Goal: Task Accomplishment & Management: Manage account settings

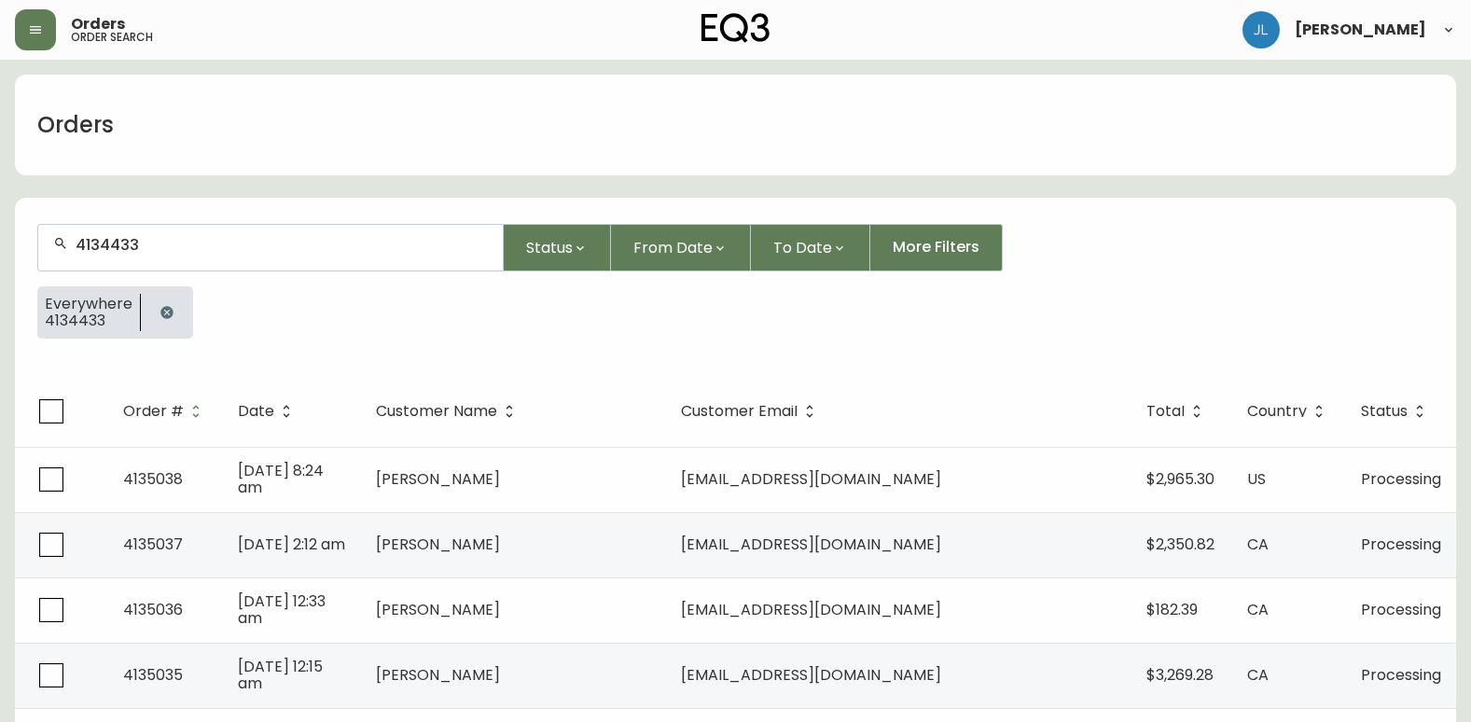
type input "4134433"
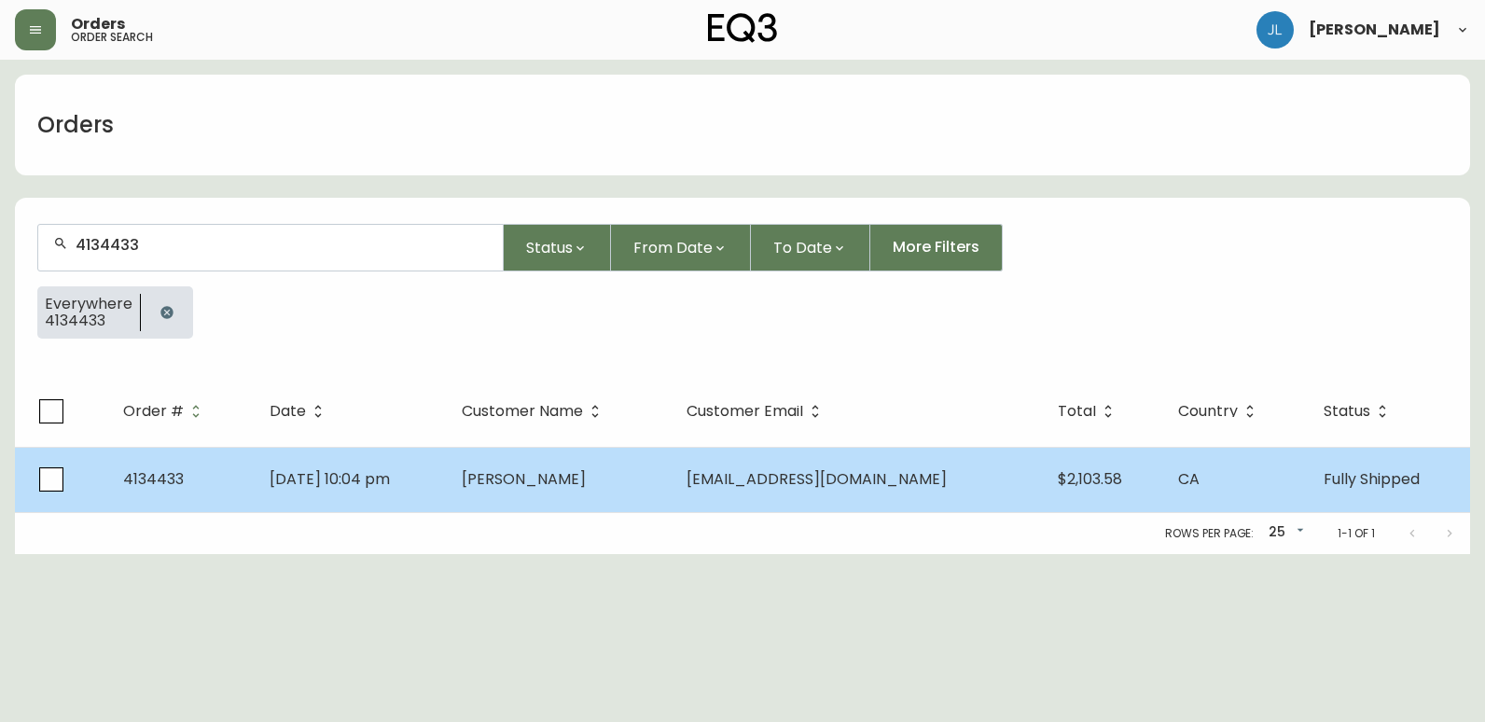
click at [447, 483] on td "[DATE] 10:04 pm" at bounding box center [351, 479] width 192 height 65
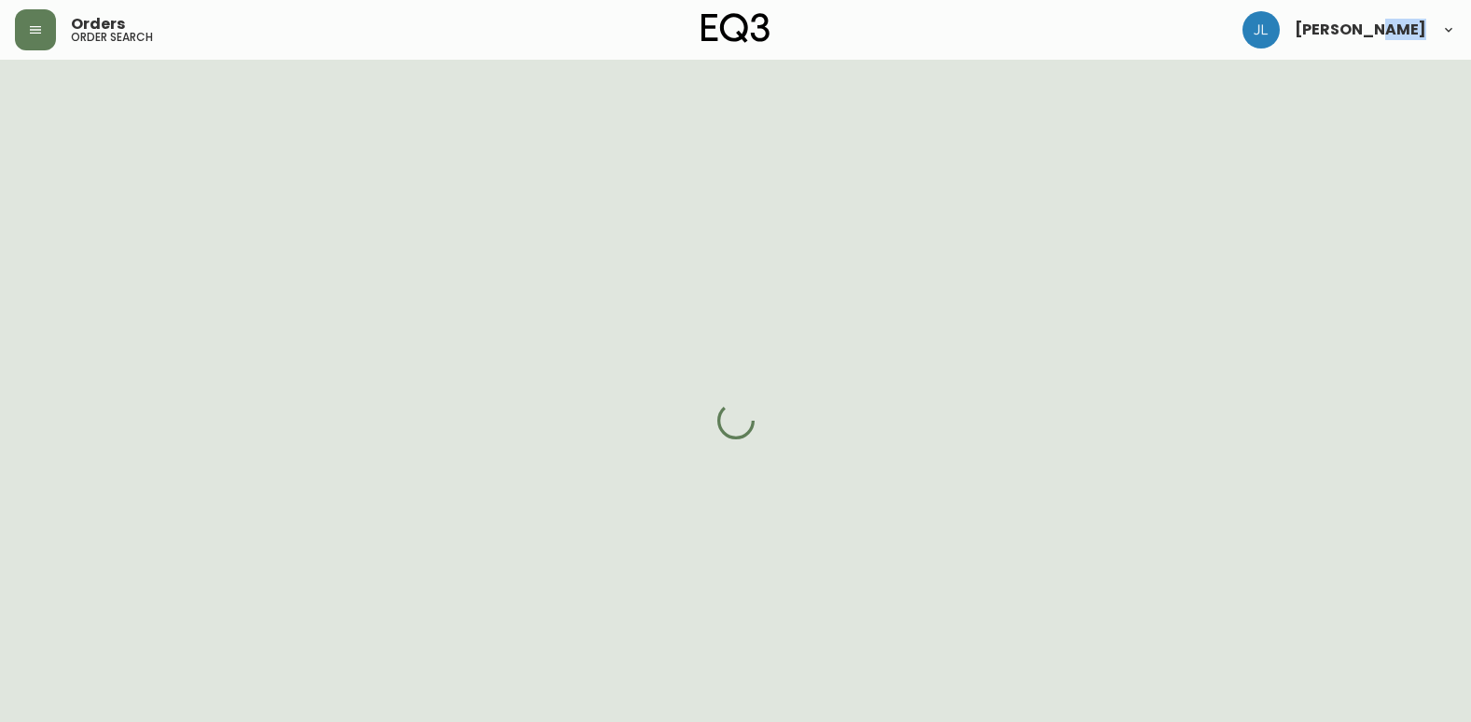
click at [475, 483] on div at bounding box center [735, 421] width 1471 height 722
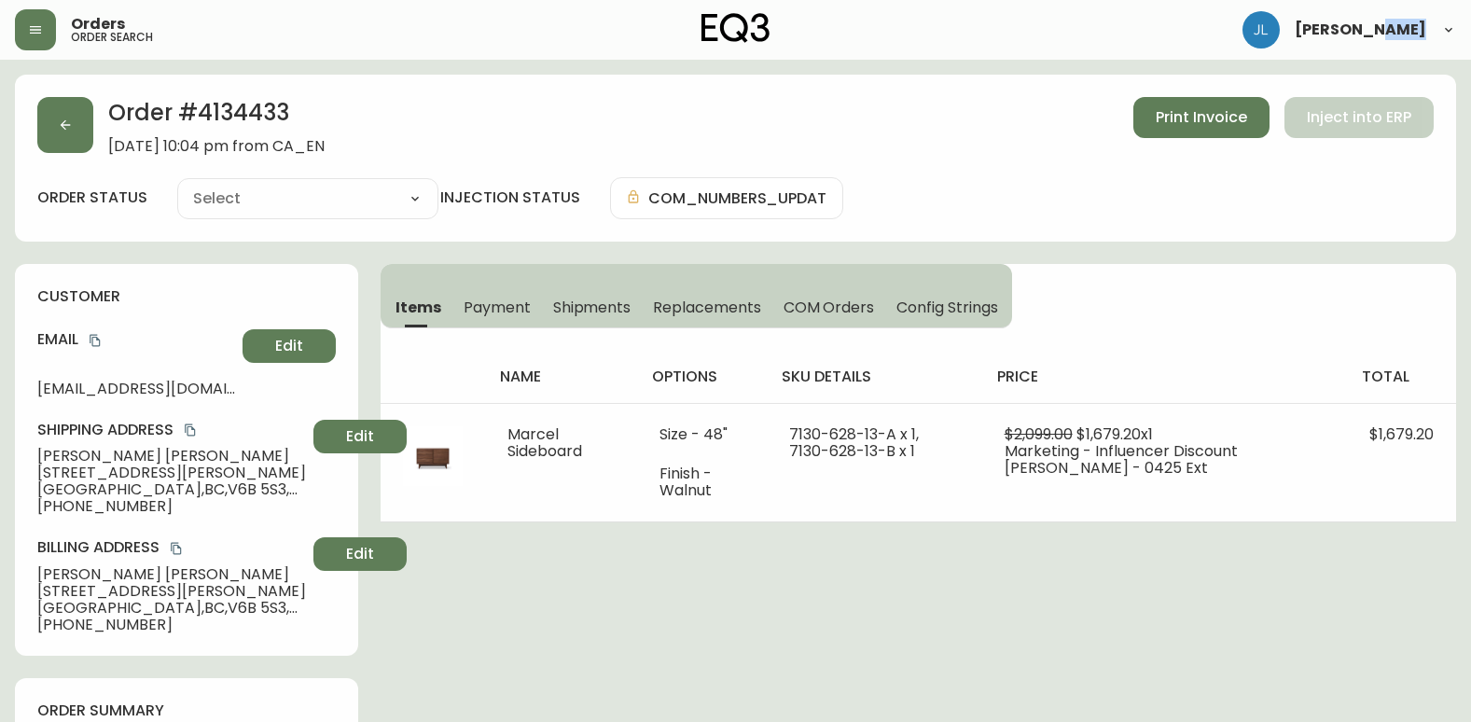
type input "Fully Shipped"
select select "FULLY_SHIPPED"
drag, startPoint x: 475, startPoint y: 483, endPoint x: 641, endPoint y: 603, distance: 204.5
click at [606, 309] on span "Shipments" at bounding box center [592, 308] width 78 height 20
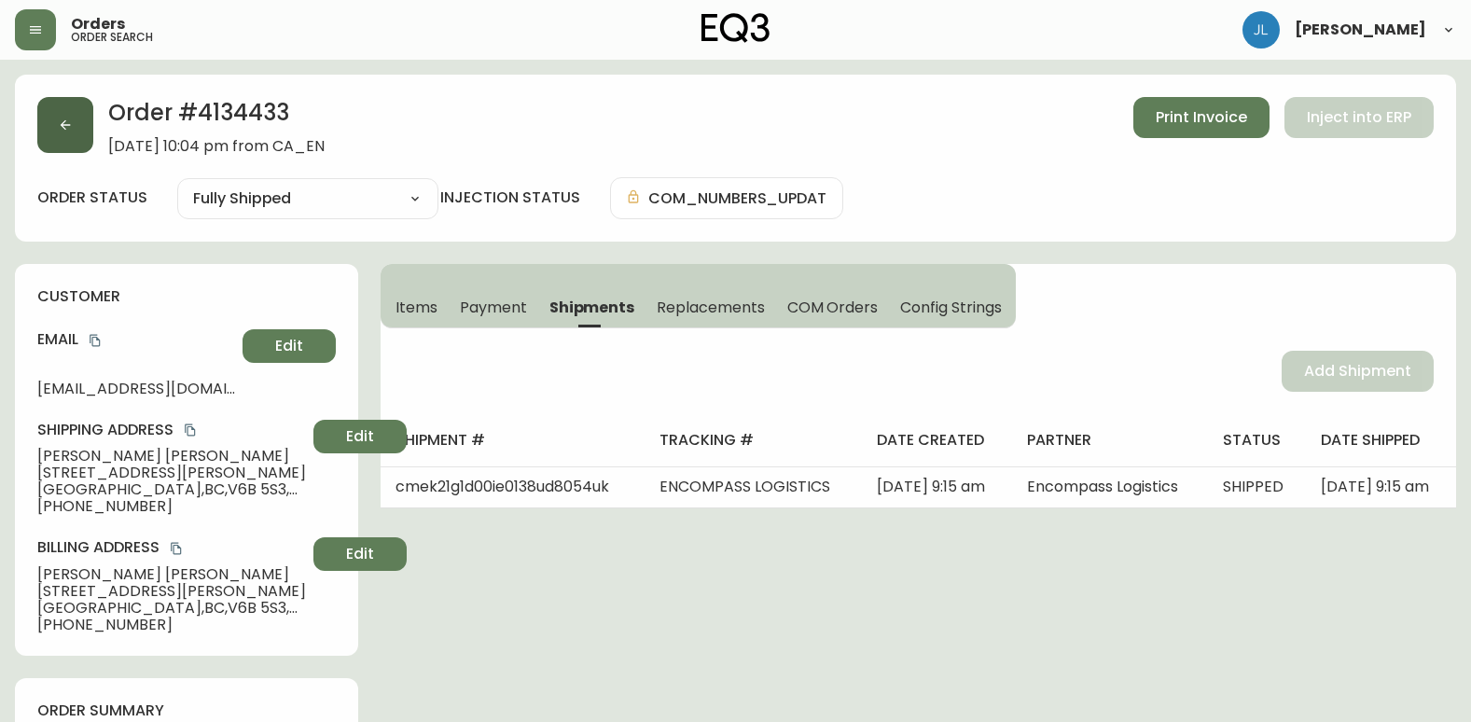
click at [50, 124] on button "button" at bounding box center [65, 125] width 56 height 56
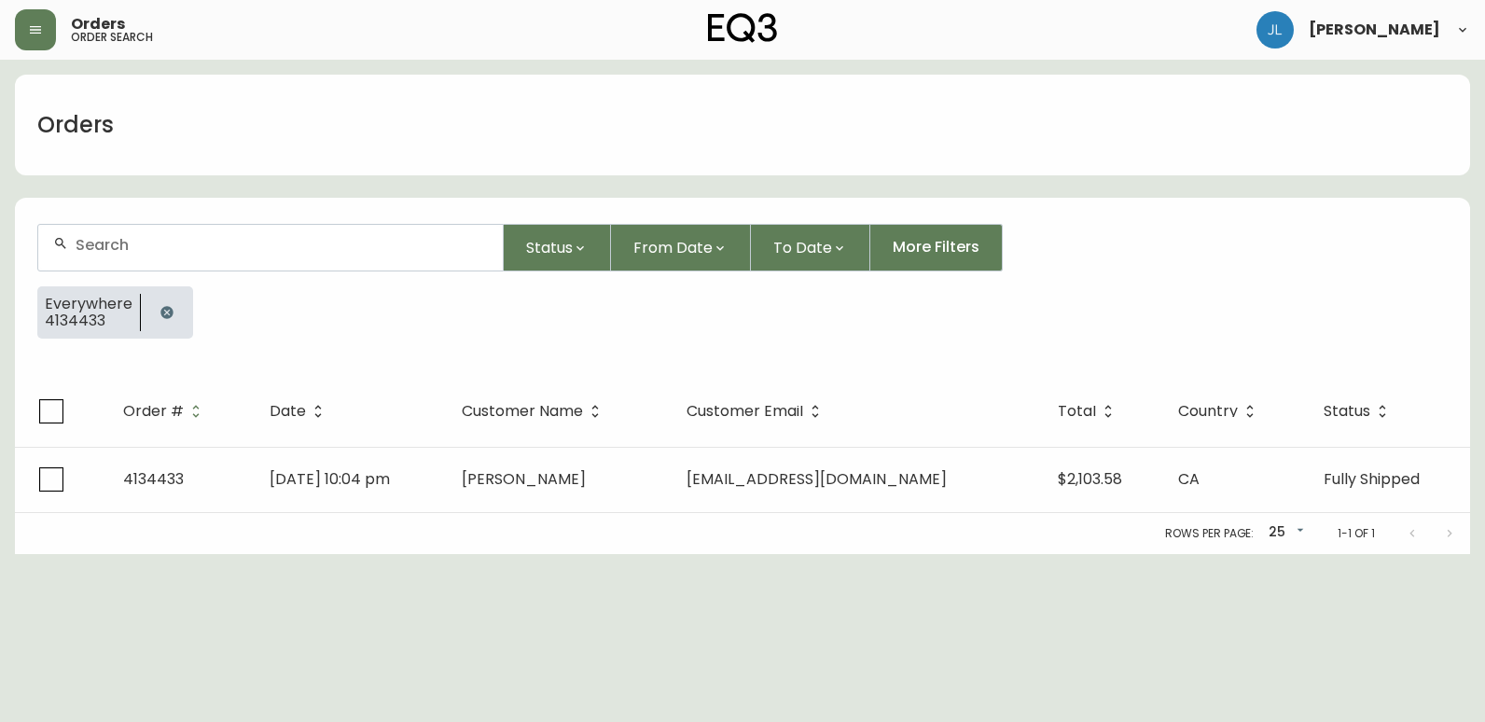
click at [155, 315] on button "button" at bounding box center [166, 312] width 37 height 37
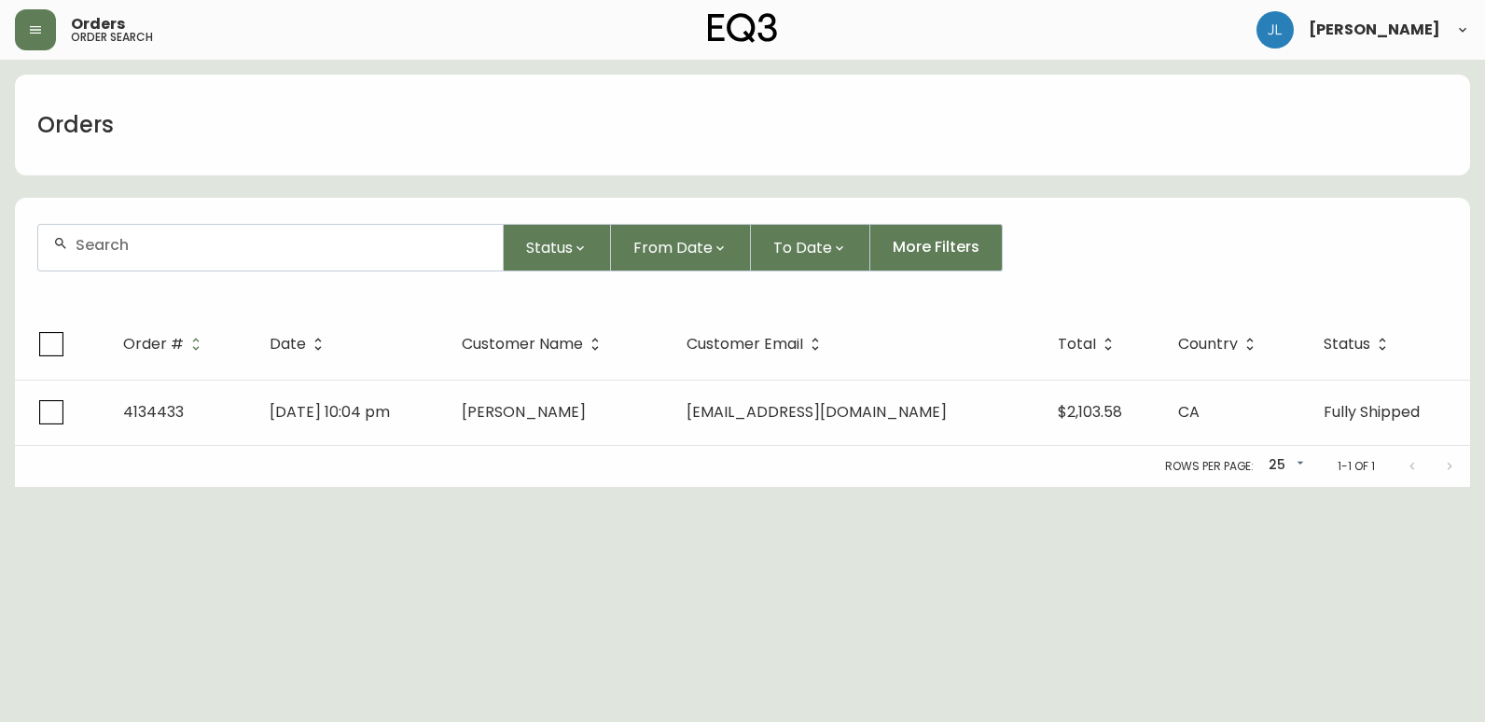
click at [188, 263] on div at bounding box center [270, 248] width 464 height 46
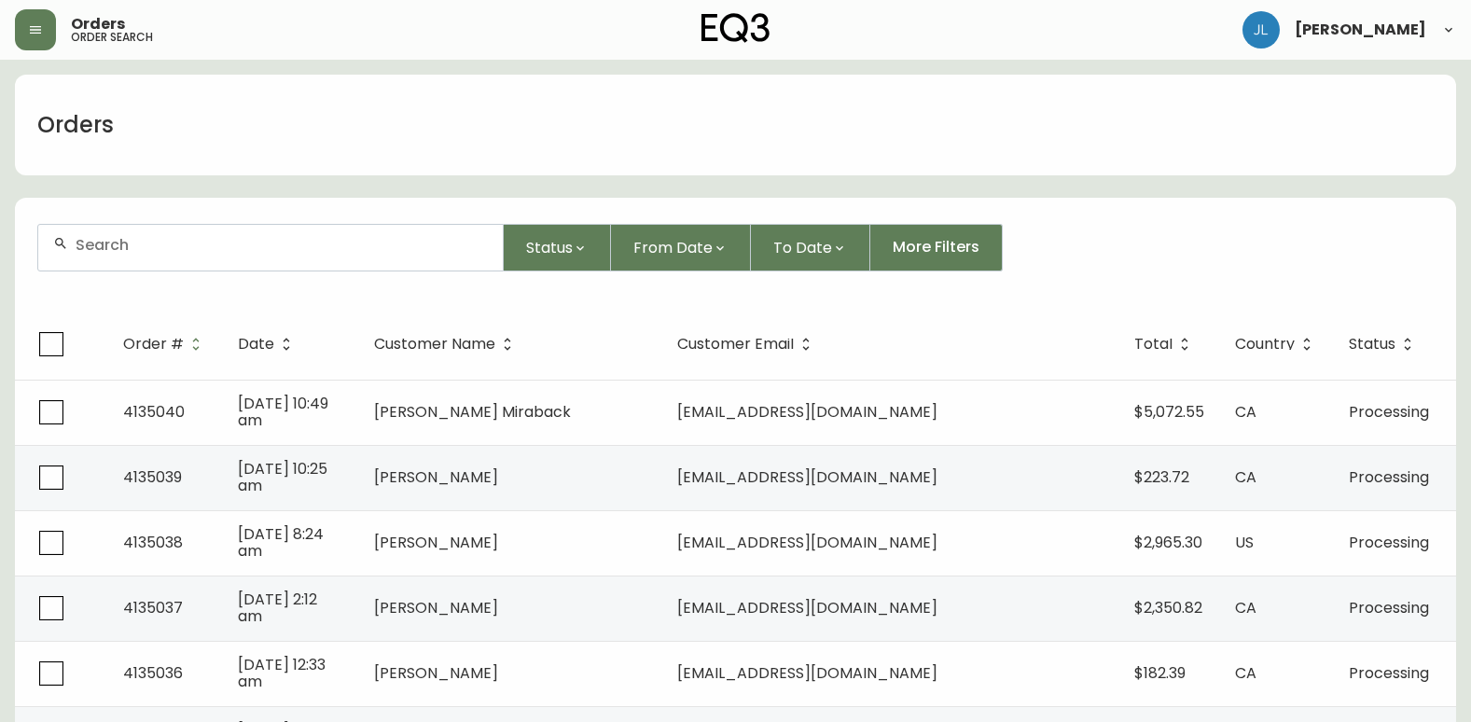
paste input "4133295"
type input "4133295"
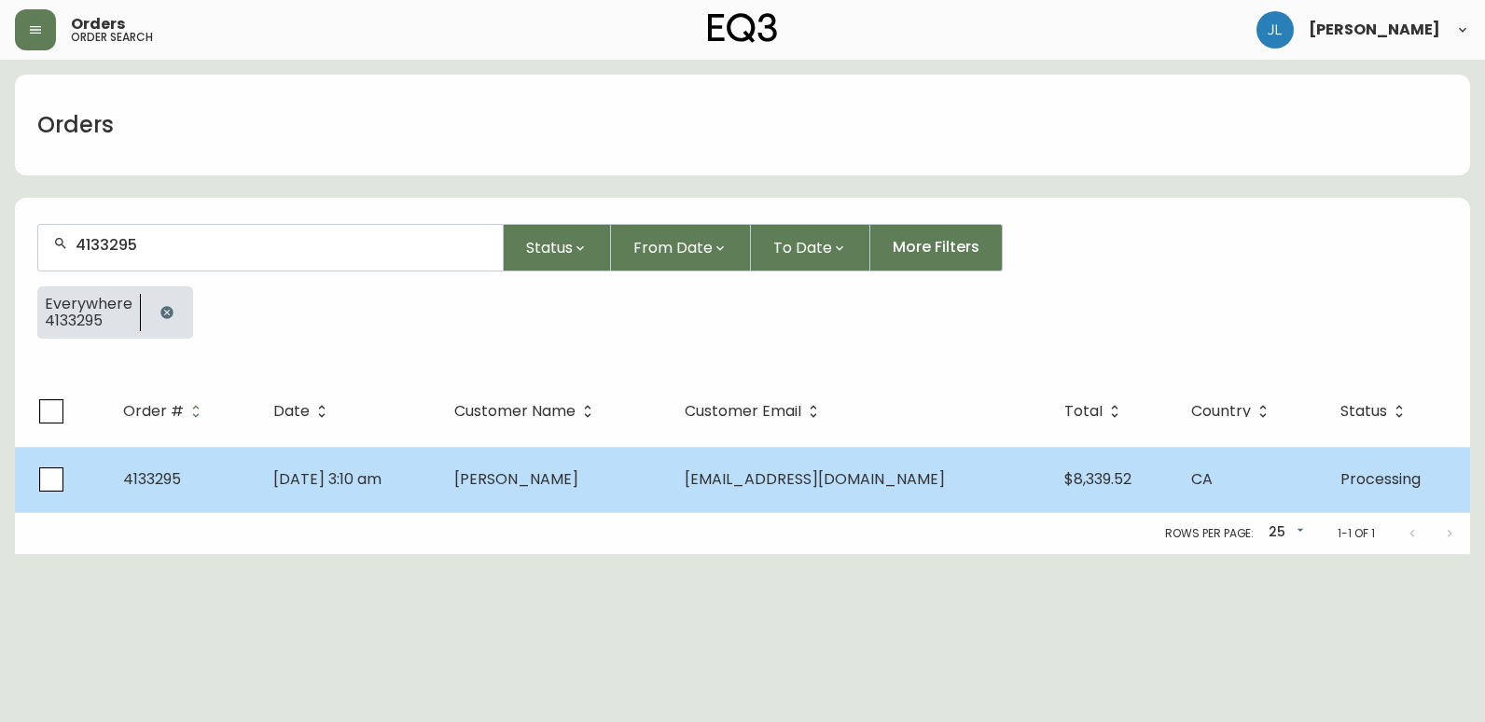
click at [439, 484] on td "[DATE] 3:10 am" at bounding box center [348, 479] width 181 height 65
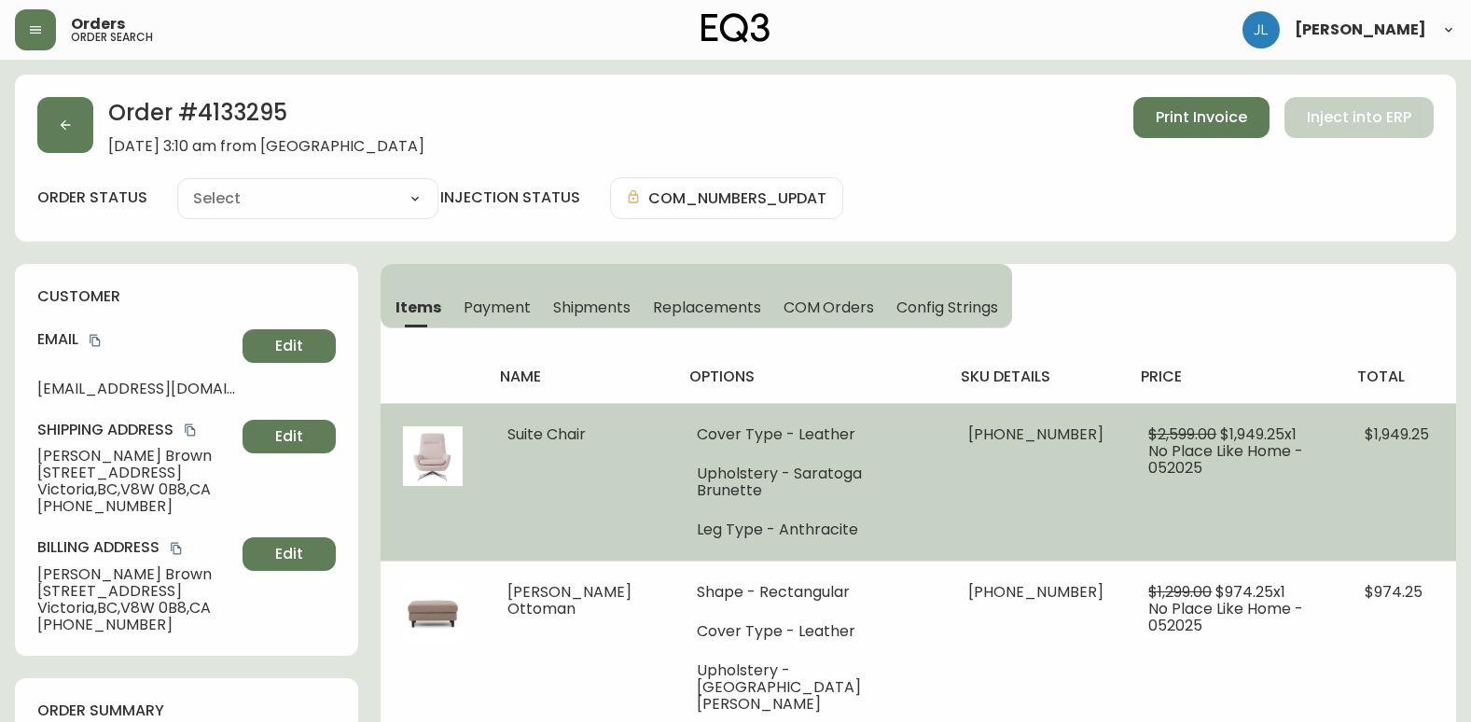
type input "Processing"
select select "PROCESSING"
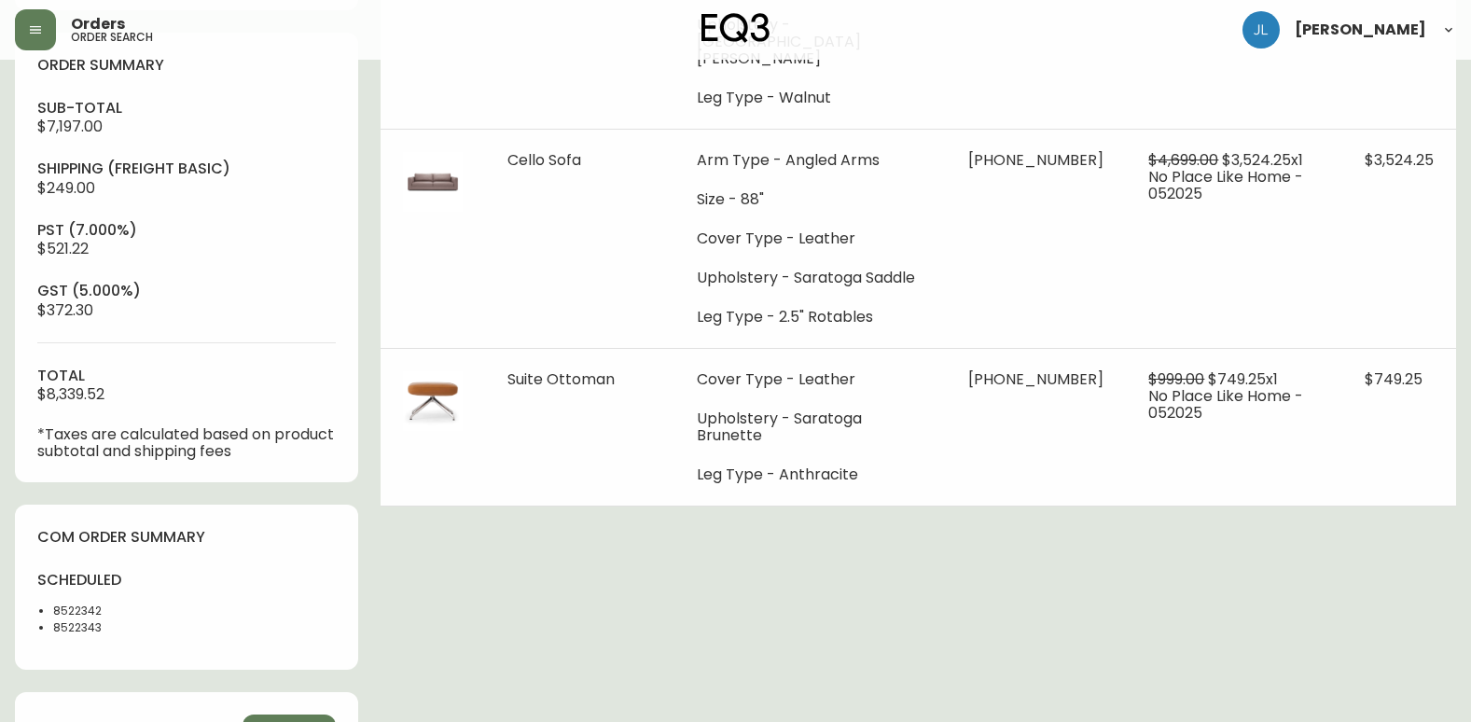
scroll to position [653, 0]
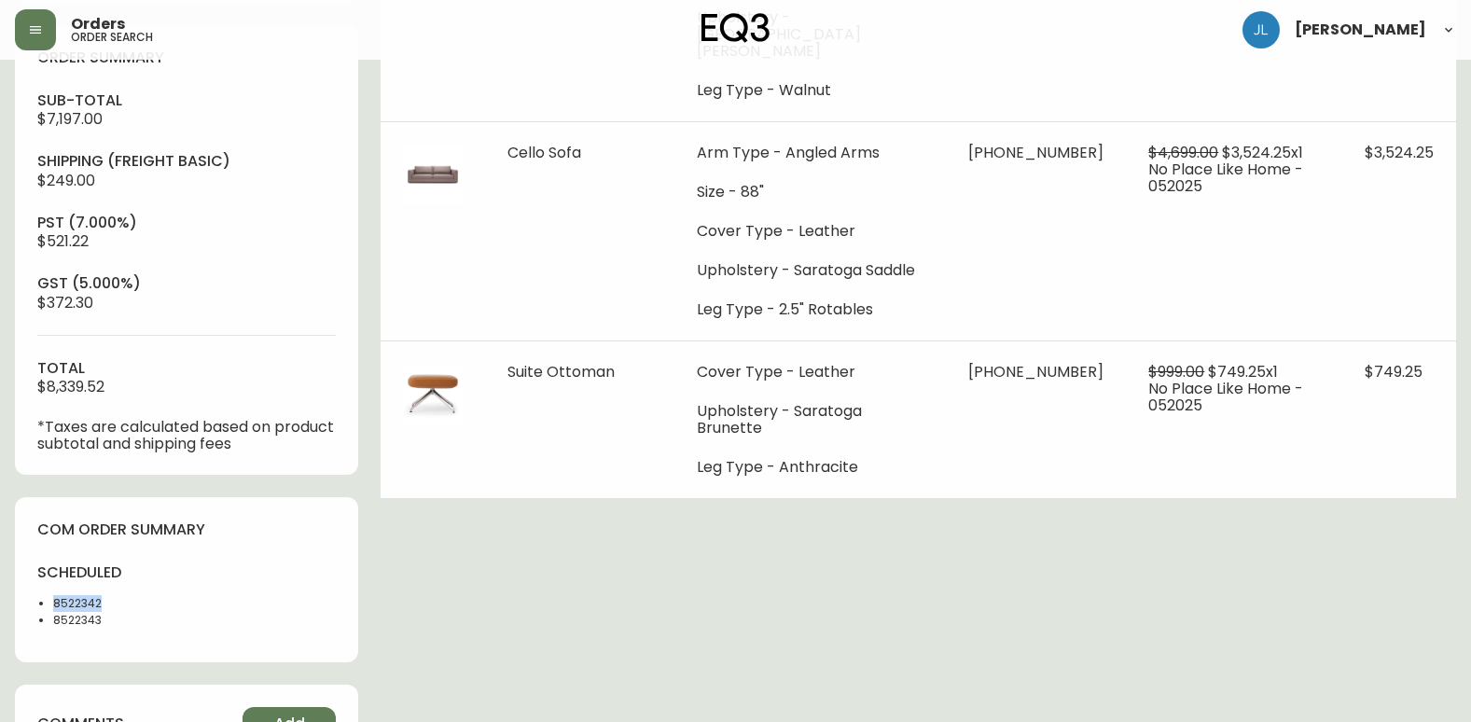
drag, startPoint x: 103, startPoint y: 603, endPoint x: 12, endPoint y: 593, distance: 91.1
click at [12, 593] on main "Order # 4133295 [DATE] 3:10 am from [GEOGRAPHIC_DATA] Print Invoice Inject into…" at bounding box center [735, 203] width 1471 height 1592
copy li "8522342"
click at [255, 605] on div "scheduled 8522342 8522343" at bounding box center [186, 600] width 298 height 76
drag, startPoint x: 104, startPoint y: 623, endPoint x: 55, endPoint y: 629, distance: 49.7
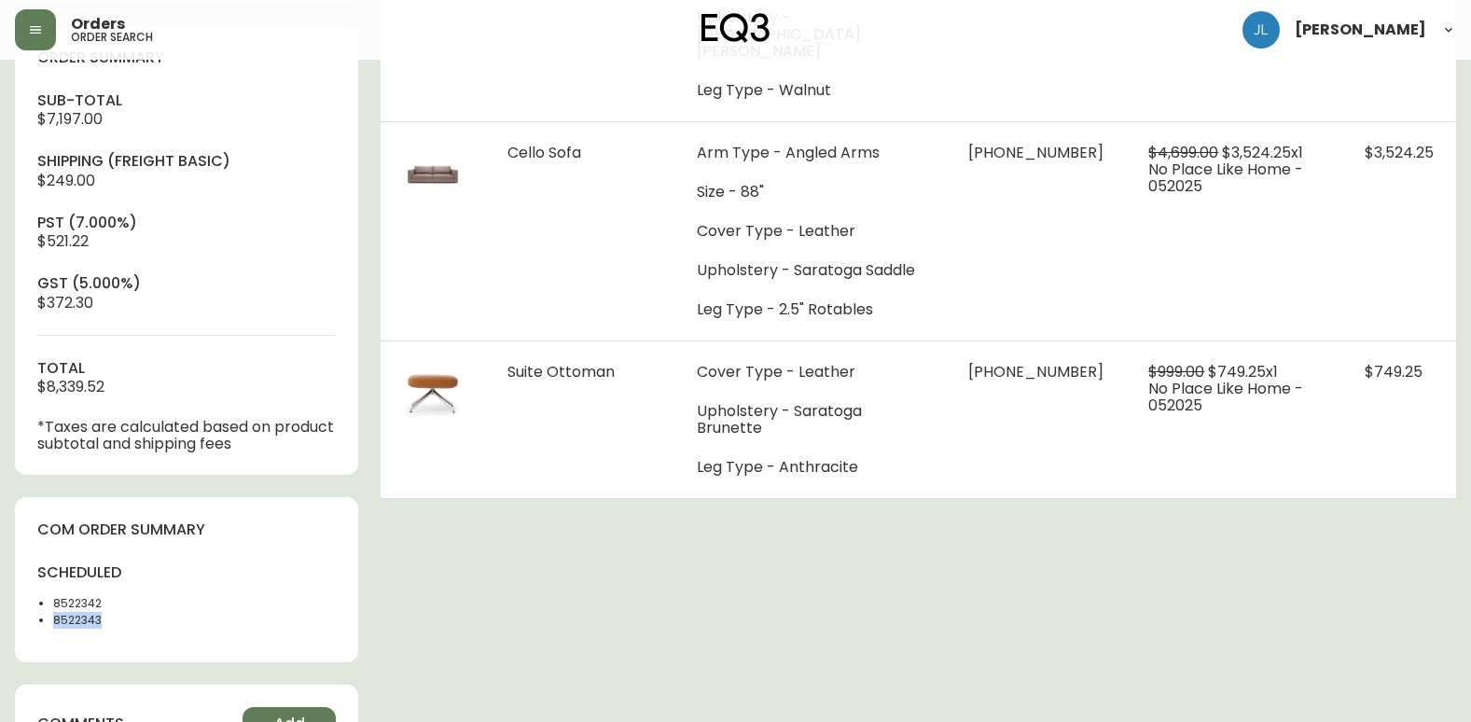
click at [55, 629] on div "scheduled 8522342 8522343" at bounding box center [106, 600] width 138 height 76
copy li "8522343"
drag, startPoint x: 134, startPoint y: 602, endPoint x: 81, endPoint y: 596, distance: 53.5
click at [56, 600] on li "8522342" at bounding box center [114, 603] width 122 height 17
copy li "8522342"
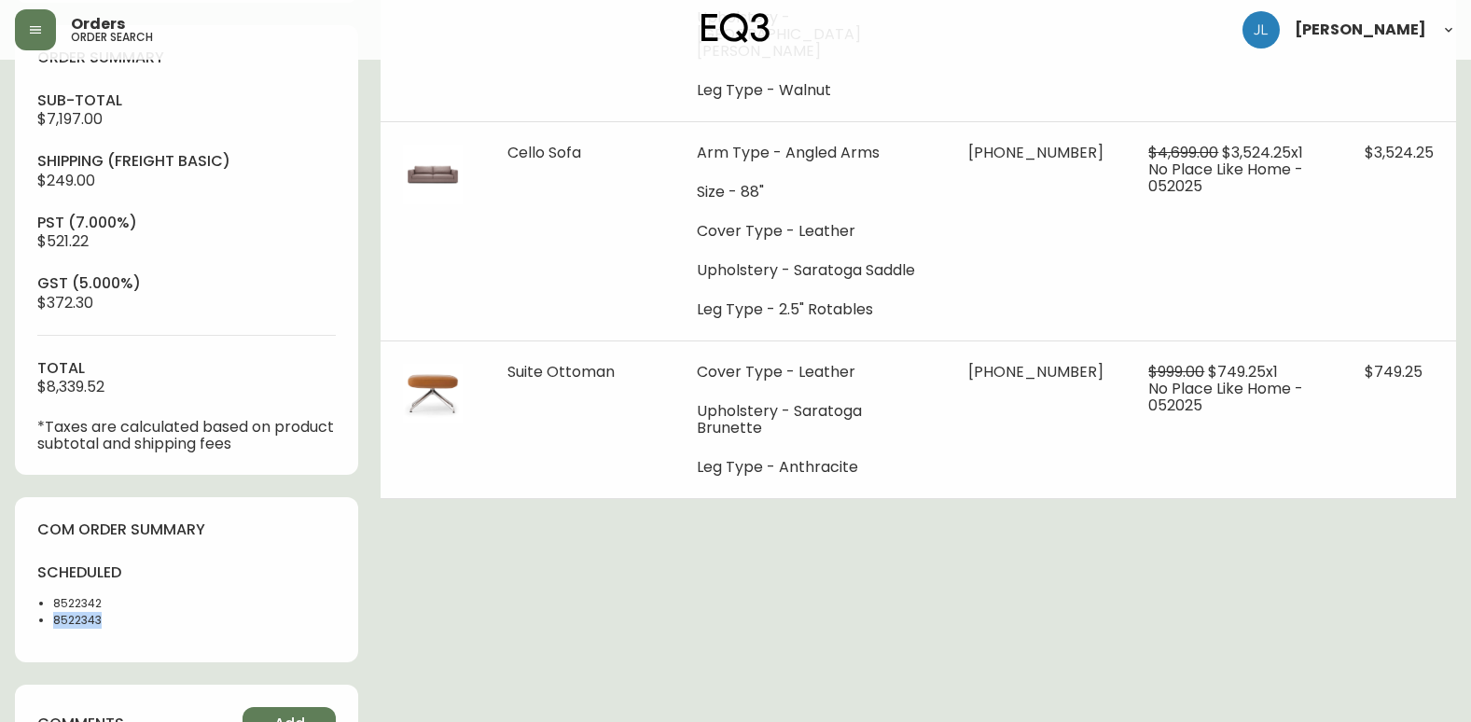
drag, startPoint x: 105, startPoint y: 626, endPoint x: 49, endPoint y: 631, distance: 56.2
click at [49, 631] on div "scheduled 8522342 8522343" at bounding box center [106, 600] width 138 height 76
copy li "8522343"
drag, startPoint x: 409, startPoint y: 572, endPoint x: 425, endPoint y: 552, distance: 25.8
click at [409, 572] on div "Order # 4133295 [DATE] 3:10 am from [GEOGRAPHIC_DATA] Print Invoice Inject into…" at bounding box center [735, 210] width 1441 height 1577
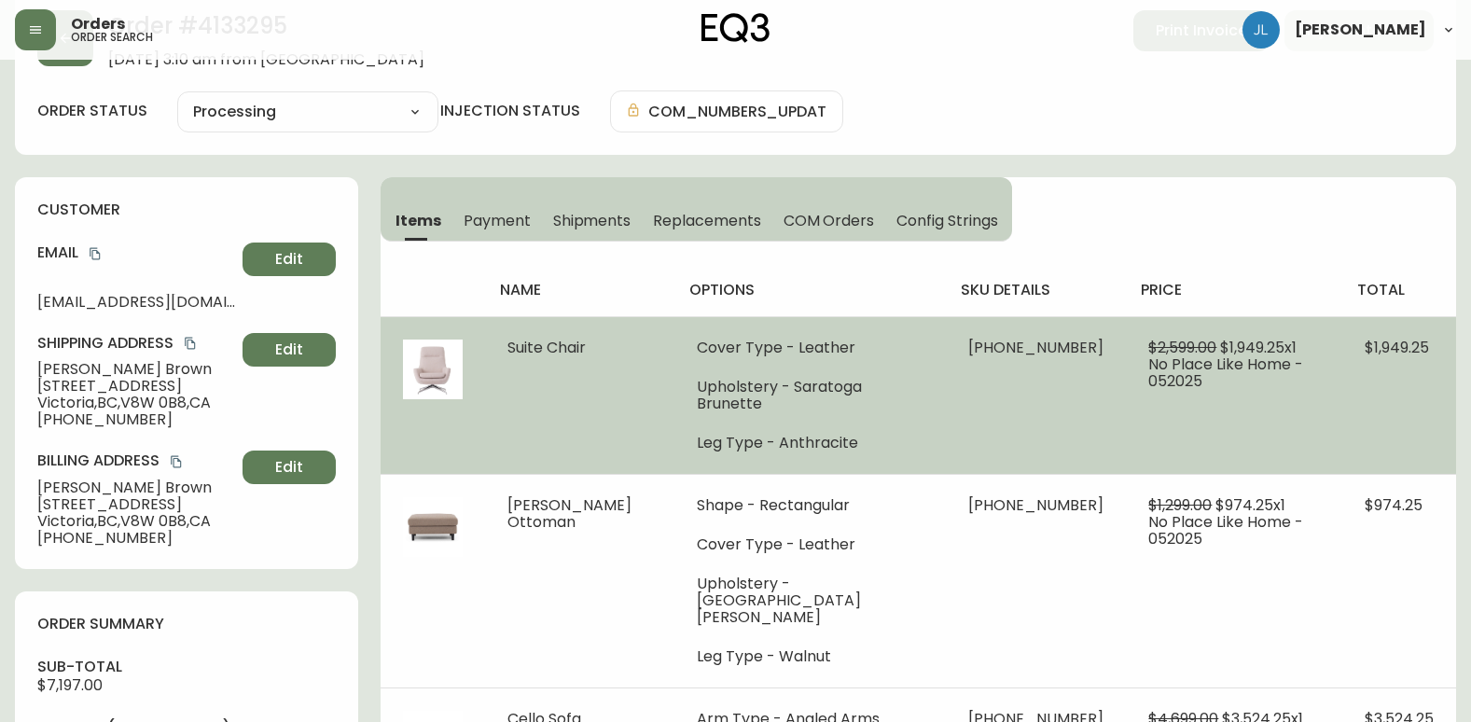
scroll to position [0, 0]
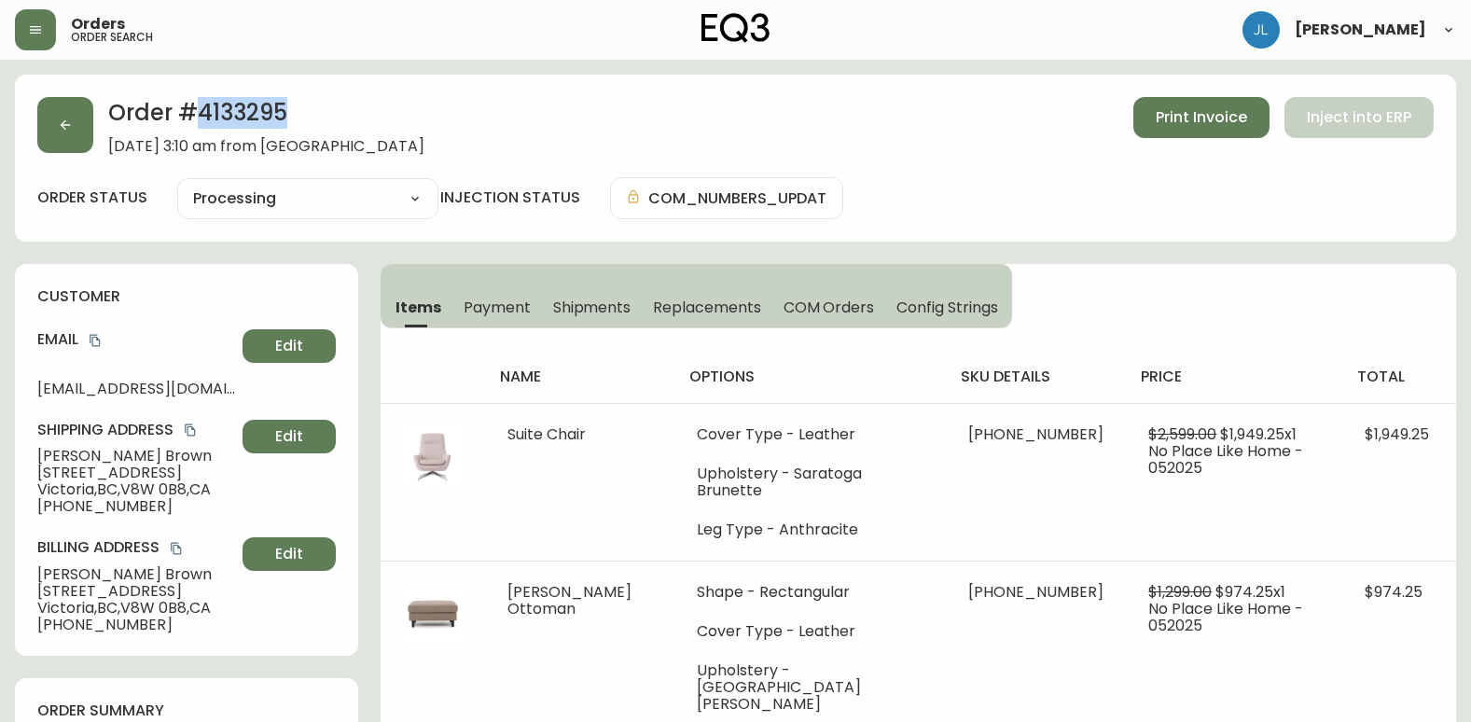
drag, startPoint x: 294, startPoint y: 110, endPoint x: 200, endPoint y: 117, distance: 94.4
click at [200, 117] on h2 "Order # 4133295" at bounding box center [266, 117] width 316 height 41
copy h2 "4133295"
click at [531, 130] on div "Order # 4133295 [DATE] 3:10 am from CA_EN Print Invoice Inject into ERP" at bounding box center [735, 126] width 1396 height 58
click at [71, 103] on button "button" at bounding box center [65, 125] width 56 height 56
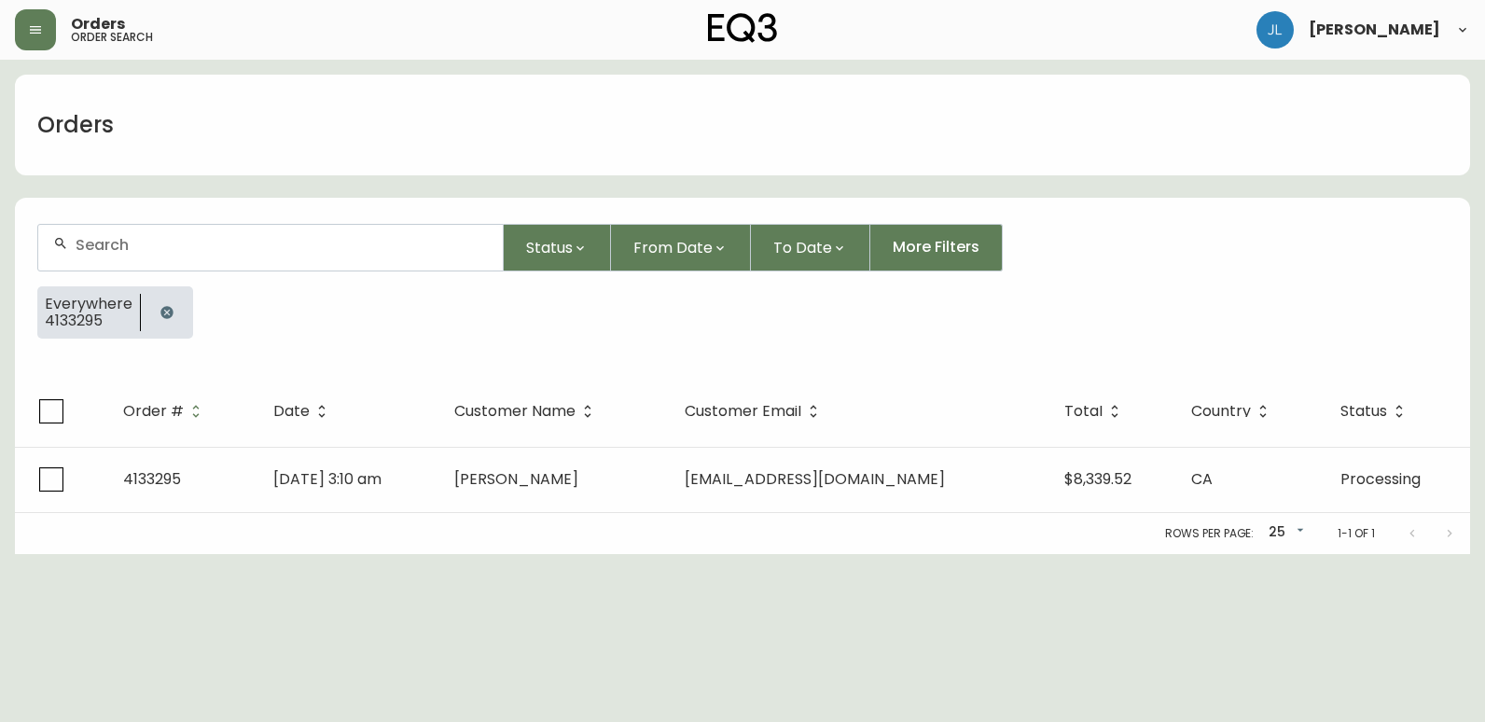
click at [164, 305] on icon "button" at bounding box center [166, 312] width 15 height 15
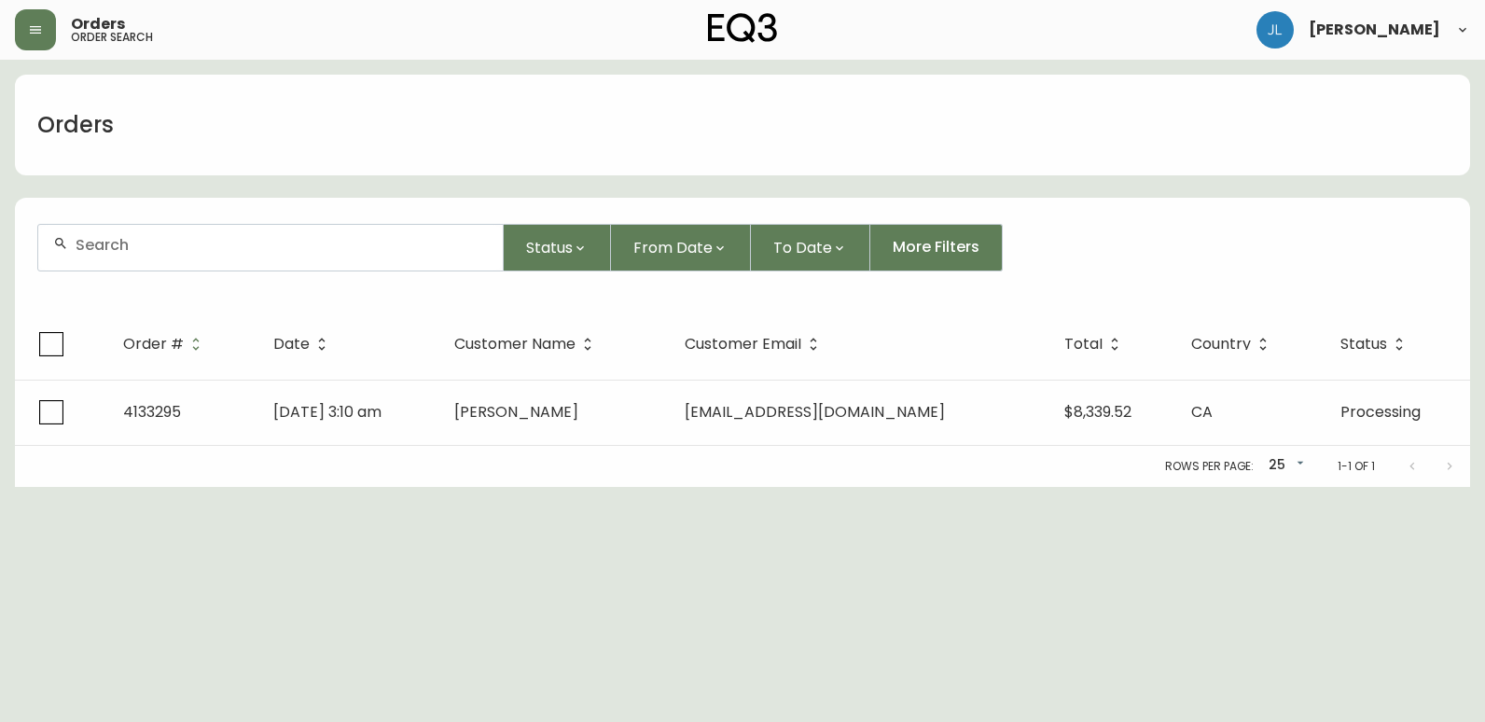
click at [183, 246] on input "text" at bounding box center [282, 245] width 412 height 18
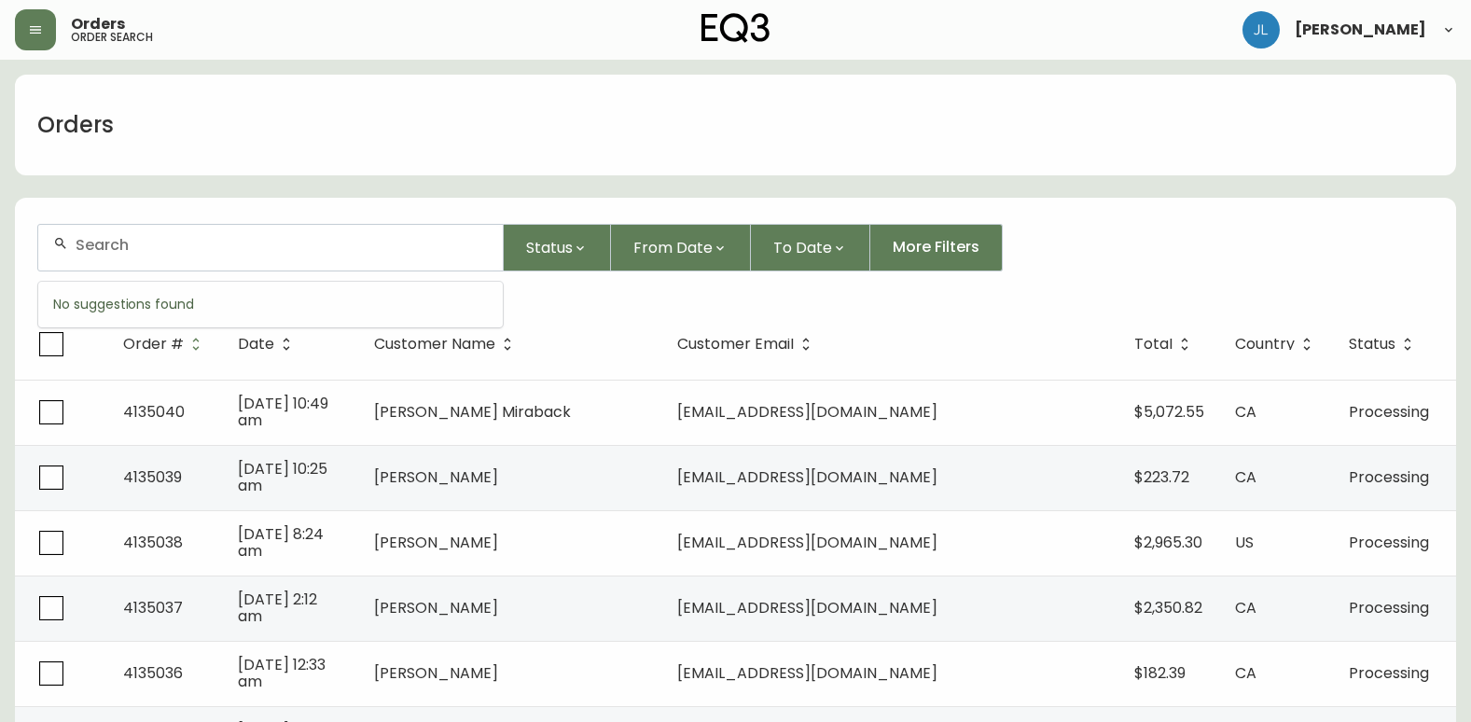
paste input "[EMAIL_ADDRESS][DOMAIN_NAME]"
type input "[EMAIL_ADDRESS][DOMAIN_NAME]"
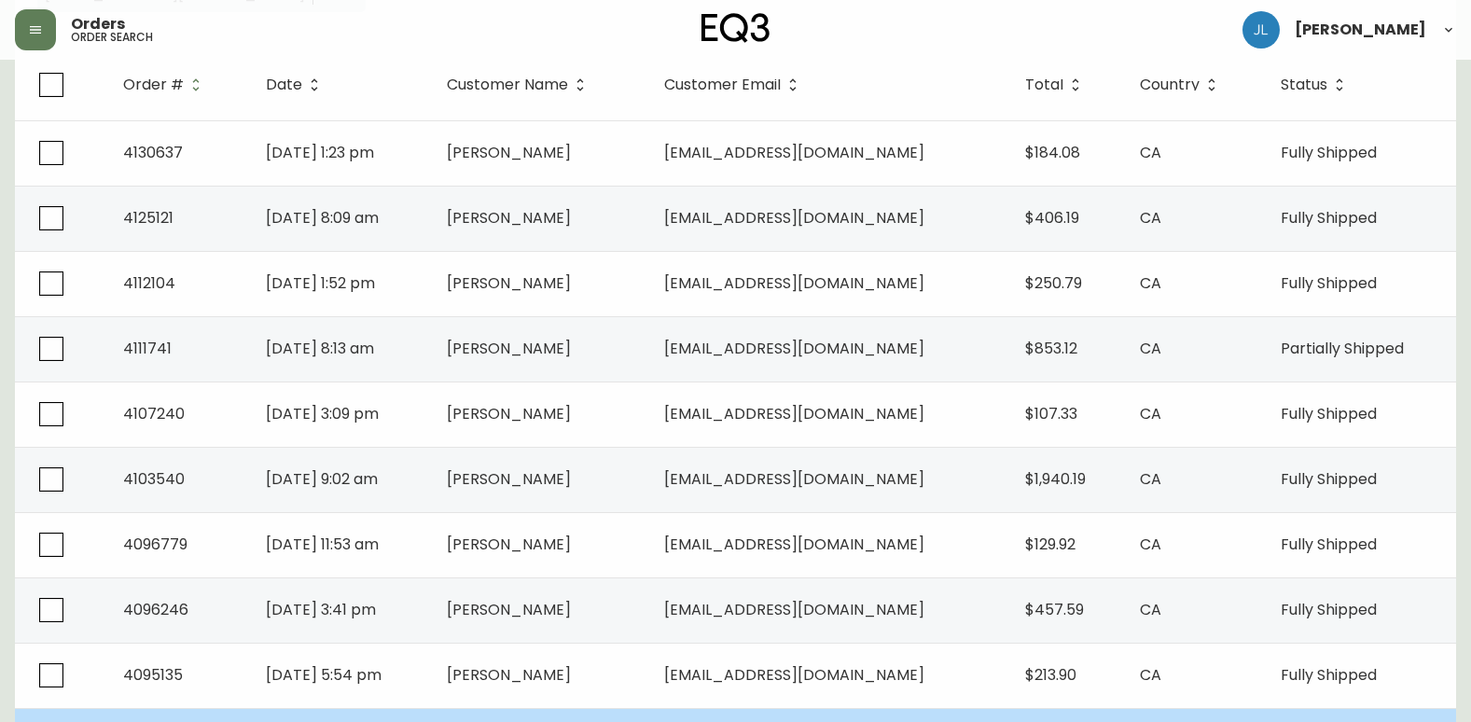
scroll to position [233, 0]
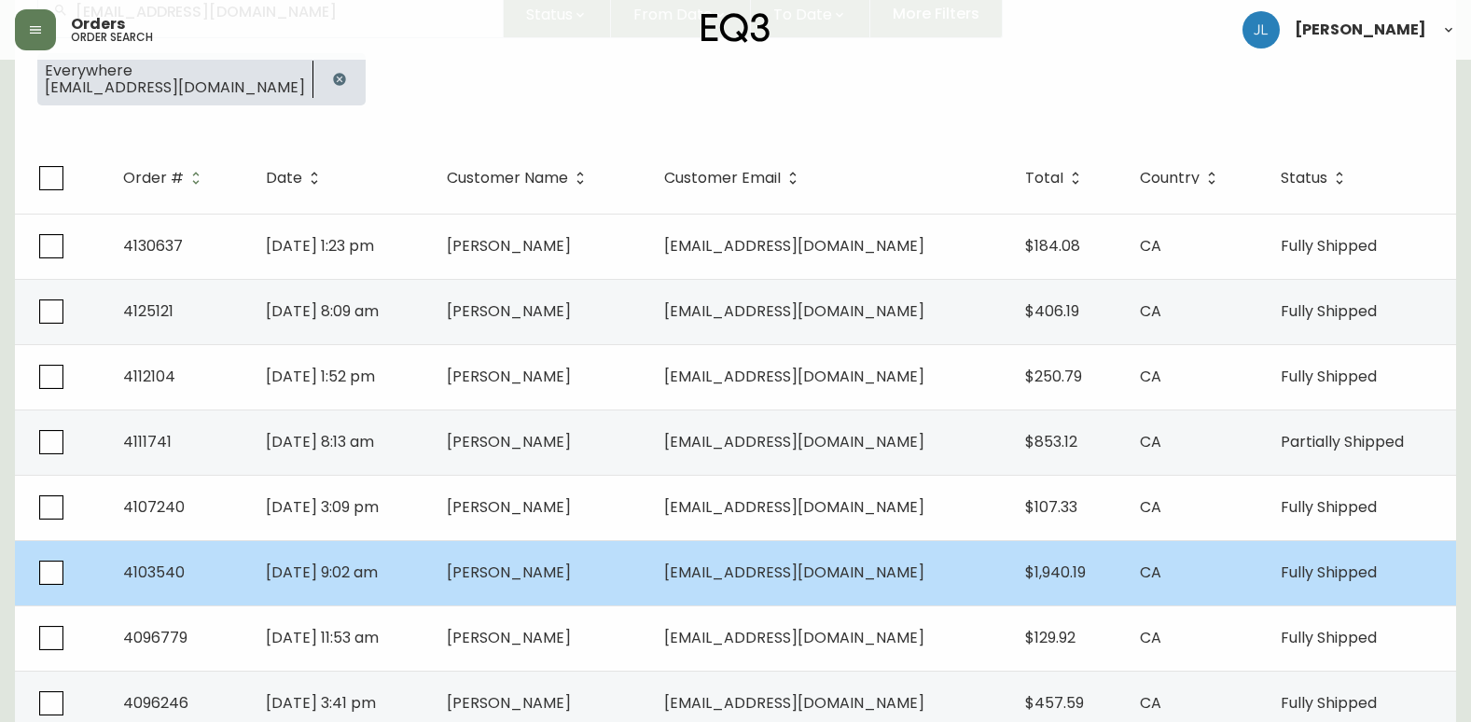
click at [650, 586] on td "[PERSON_NAME]" at bounding box center [541, 572] width 218 height 65
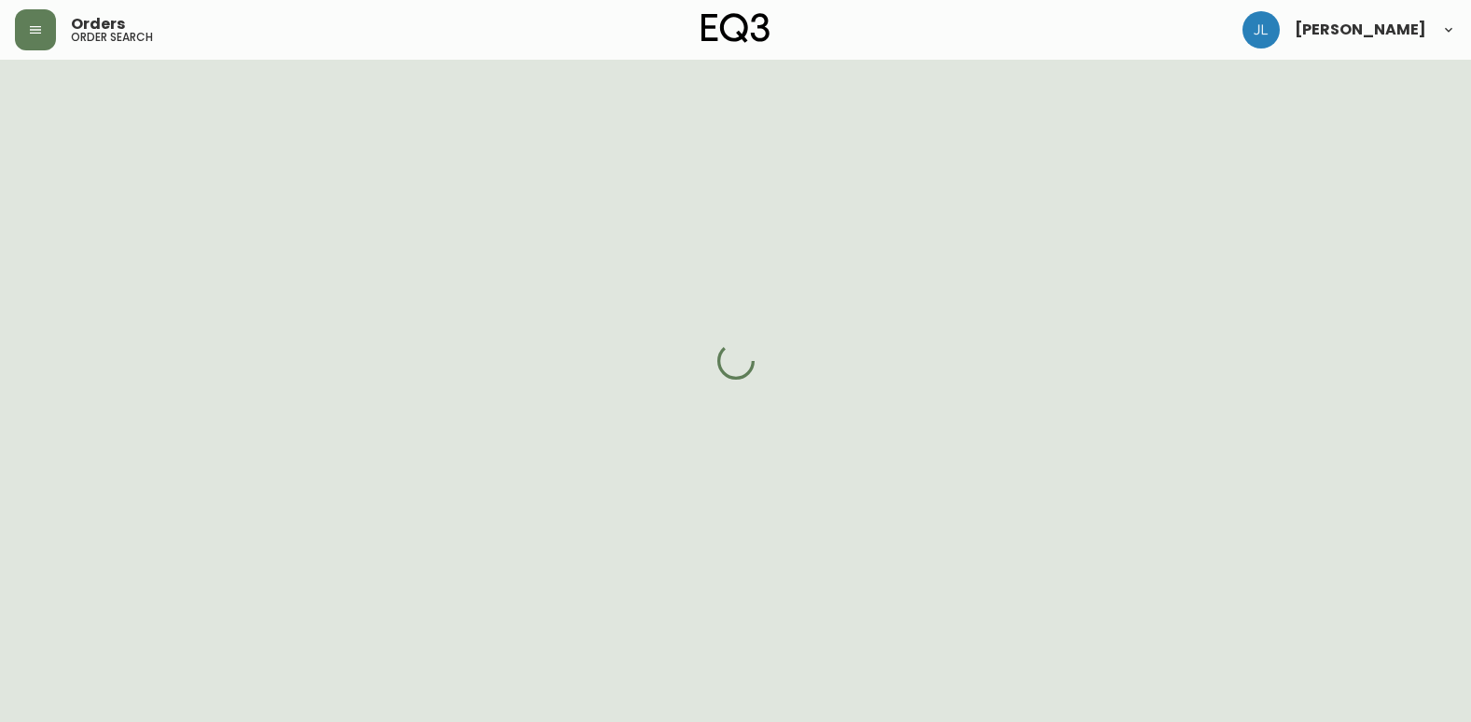
scroll to position [233, 0]
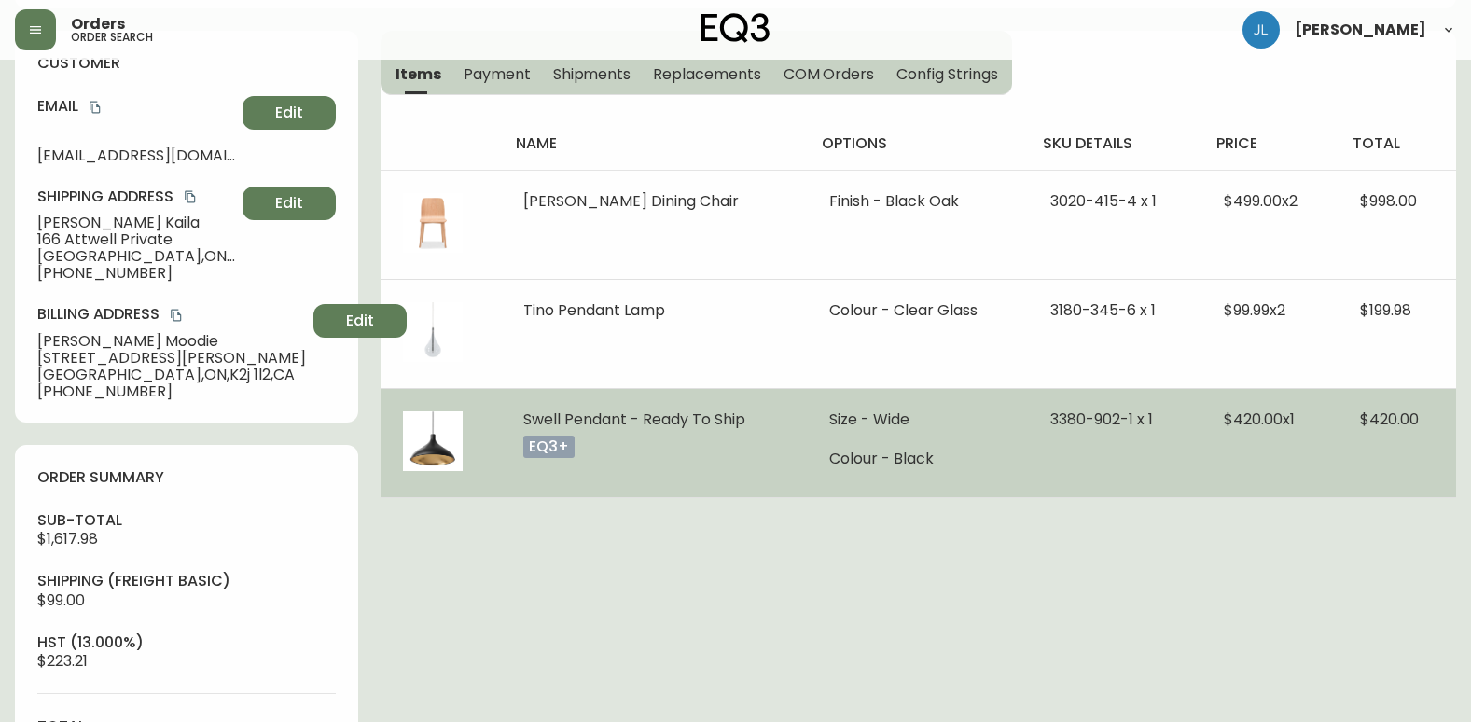
type input "Fully Shipped"
select select "FULLY_SHIPPED"
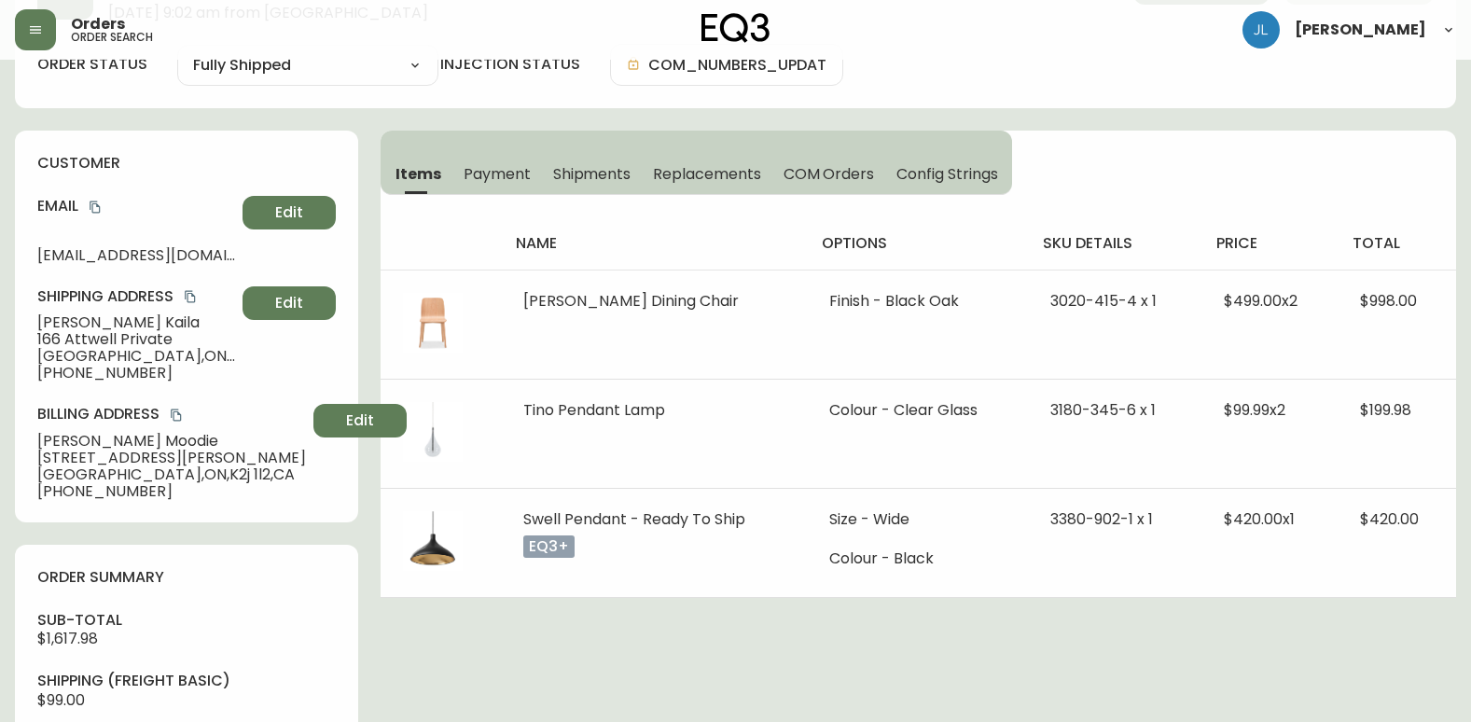
scroll to position [0, 0]
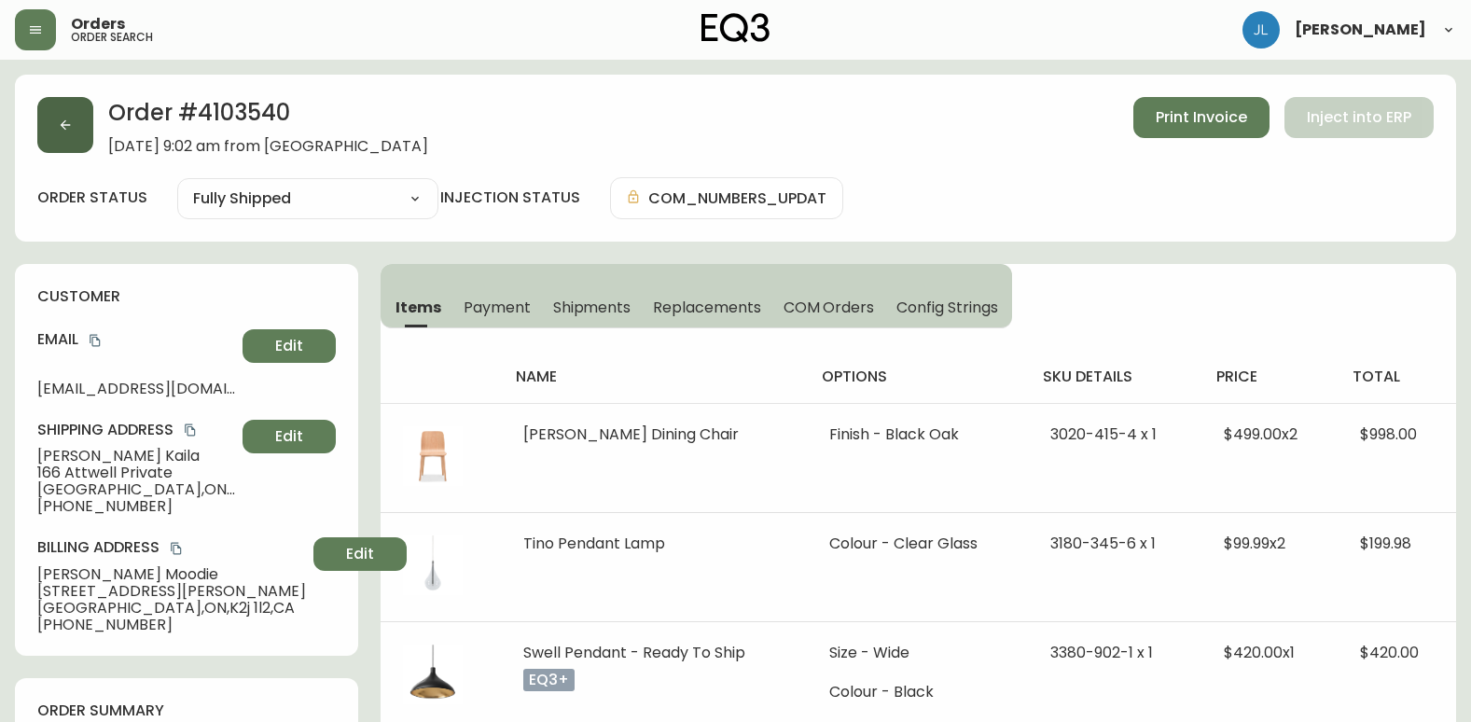
click at [63, 127] on icon "button" at bounding box center [66, 125] width 10 height 10
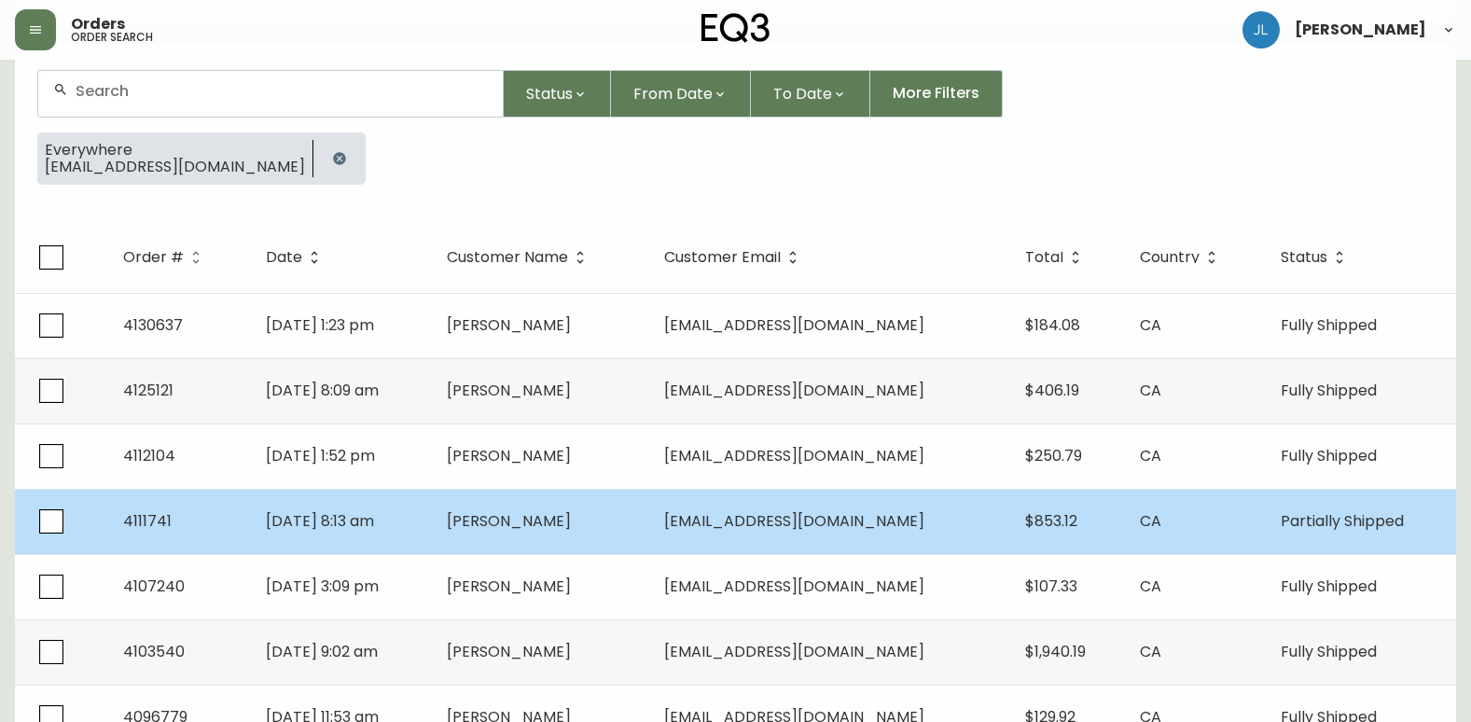
scroll to position [187, 0]
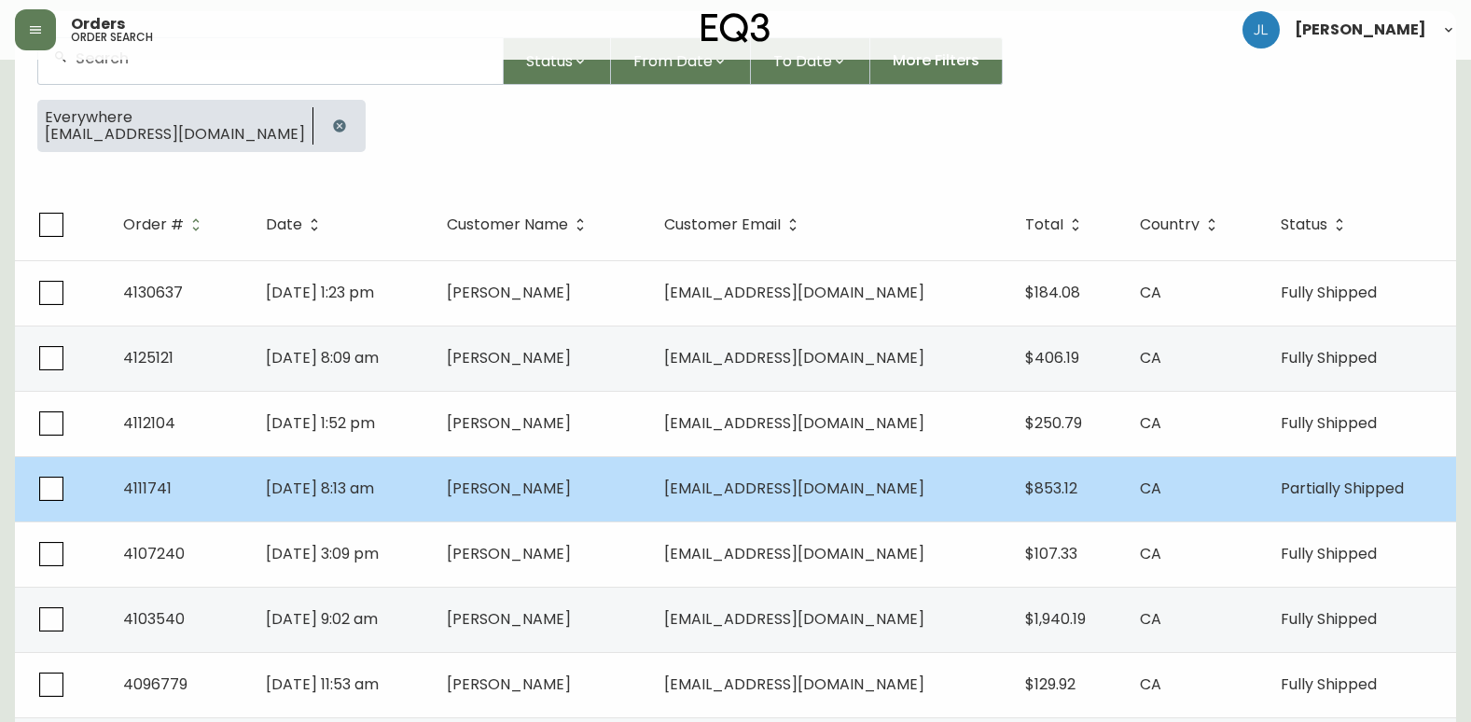
click at [650, 489] on td "[PERSON_NAME]" at bounding box center [541, 488] width 218 height 65
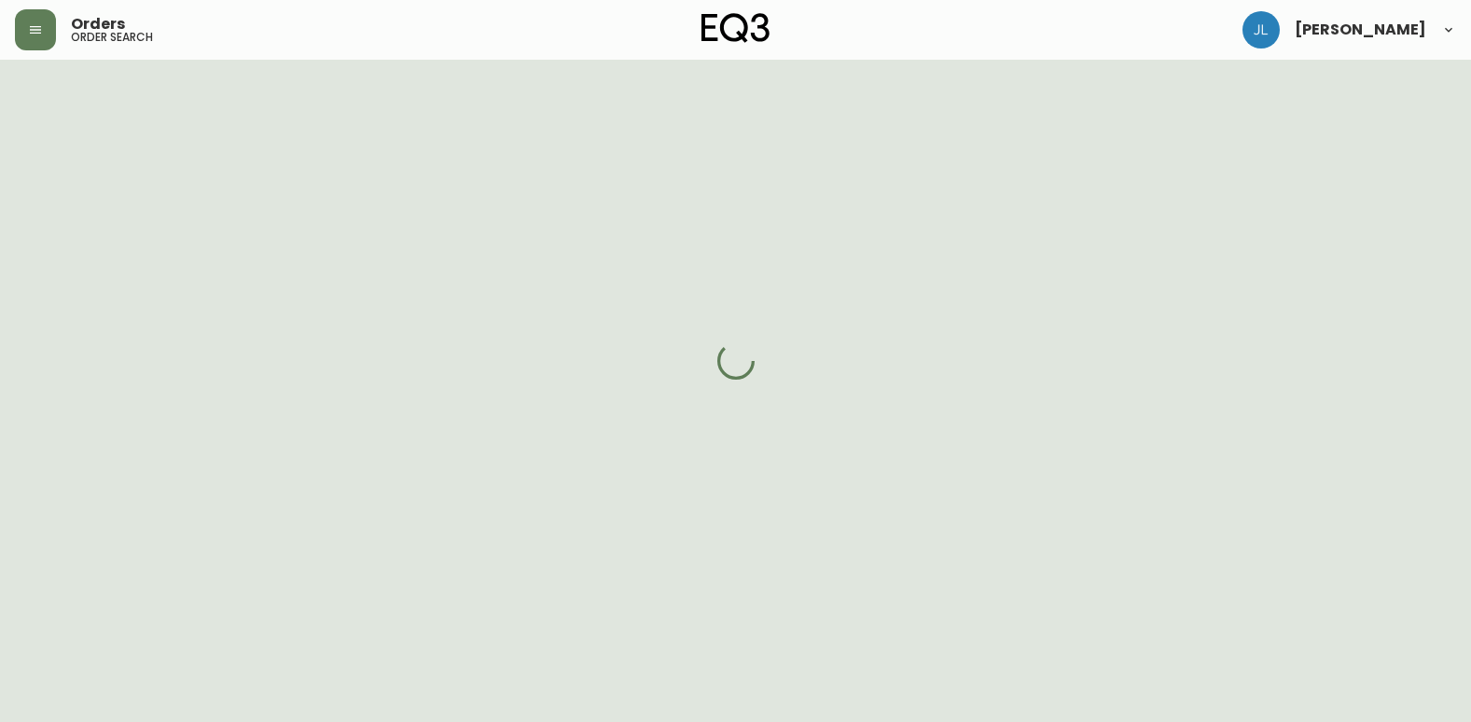
scroll to position [187, 0]
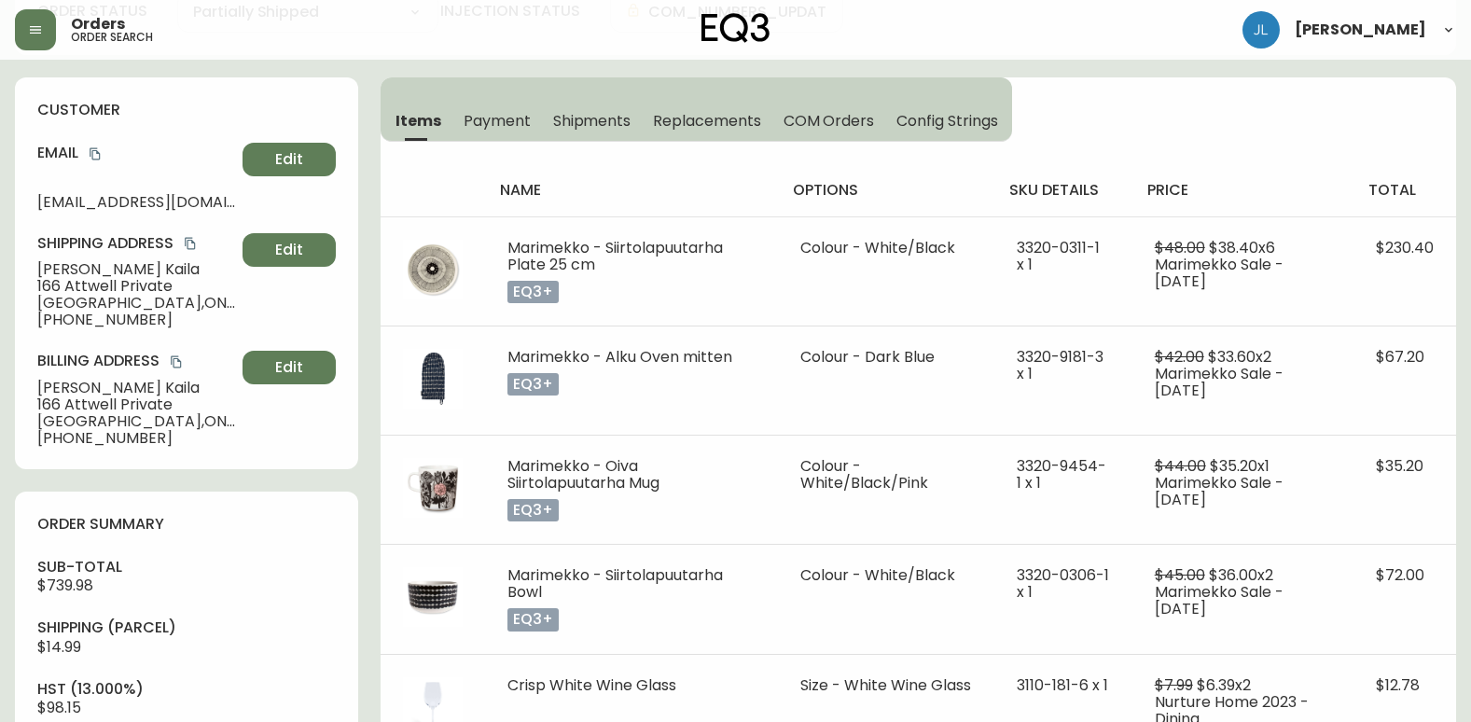
type input "Partially Shipped"
select select "PARTIALLY_SHIPPED"
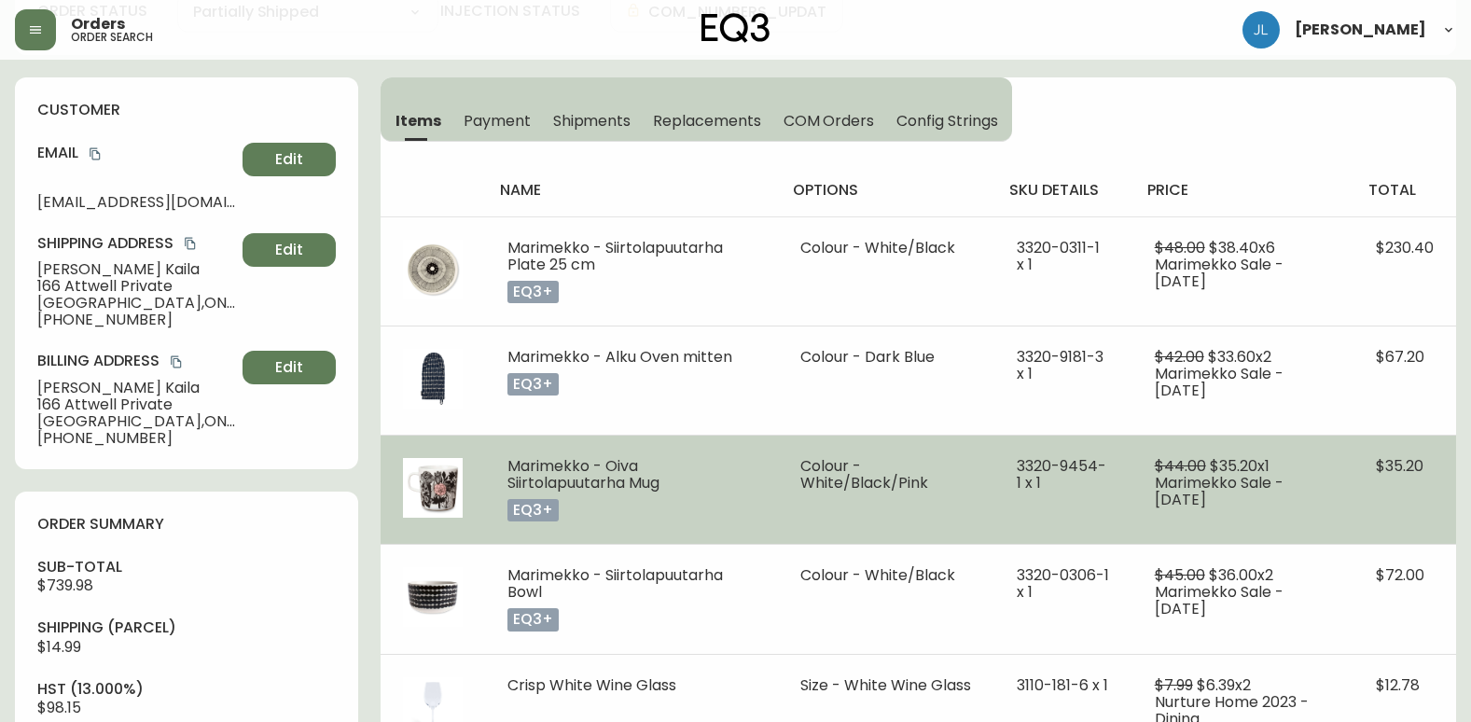
drag, startPoint x: 676, startPoint y: 489, endPoint x: 678, endPoint y: 479, distance: 9.5
click at [678, 479] on td "Marimekko - Oiva Siirtolapuutarha Mug eq3+" at bounding box center [631, 489] width 293 height 109
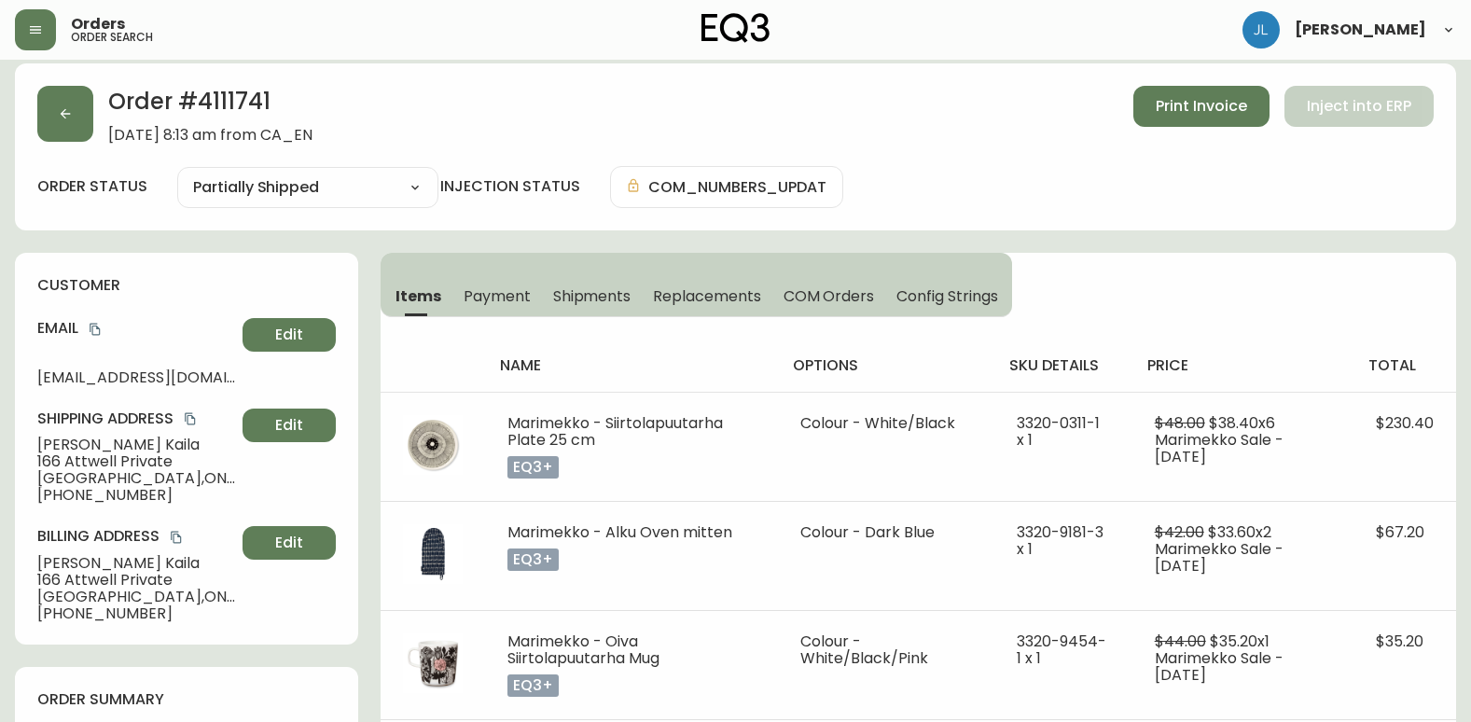
scroll to position [0, 0]
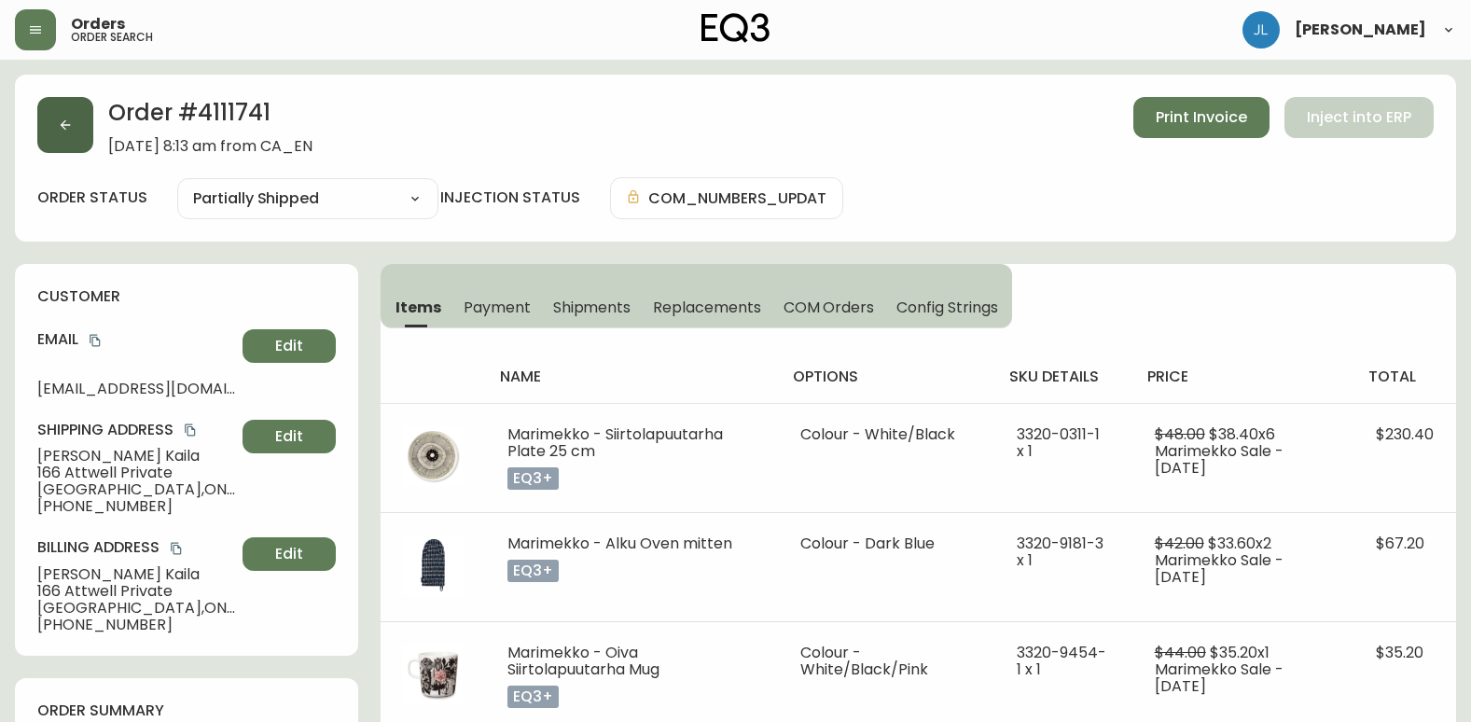
click at [90, 119] on button "button" at bounding box center [65, 125] width 56 height 56
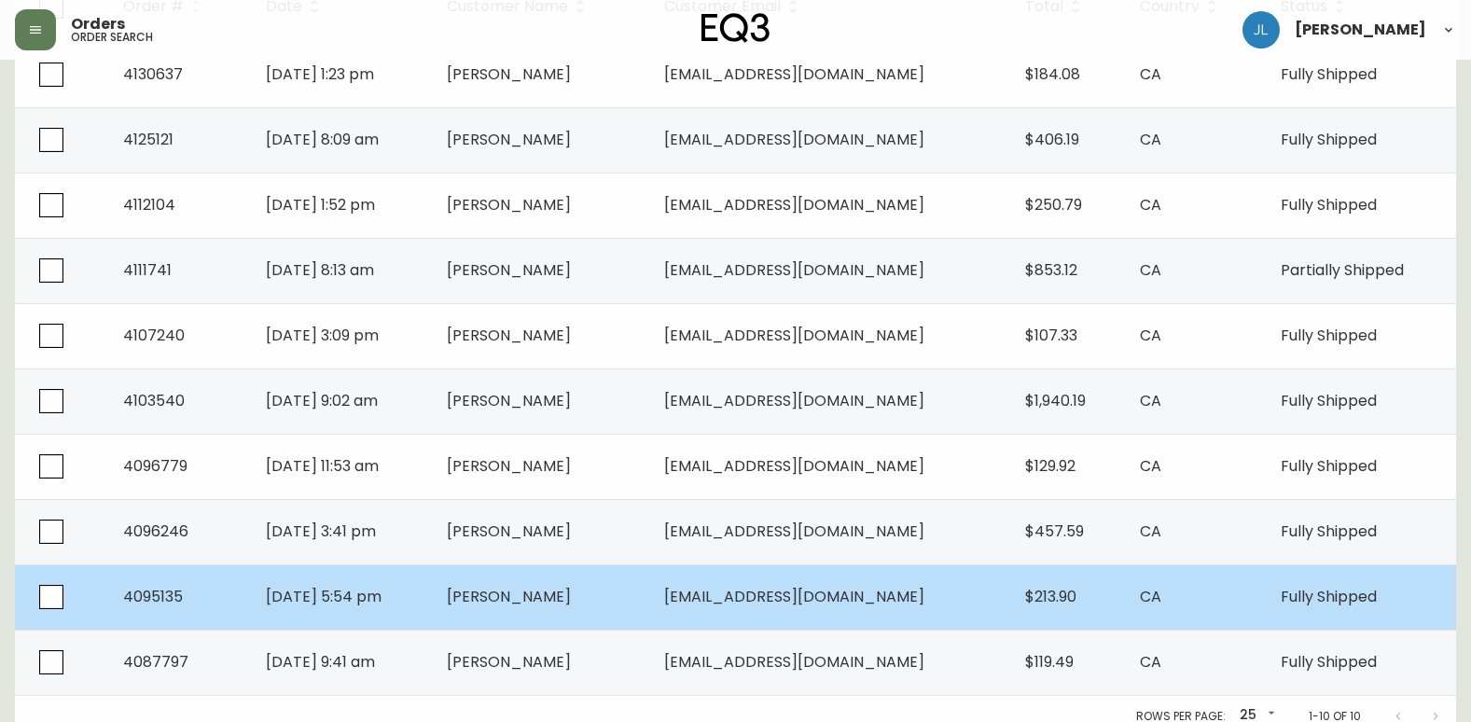
scroll to position [420, 0]
